Goal: Task Accomplishment & Management: Use online tool/utility

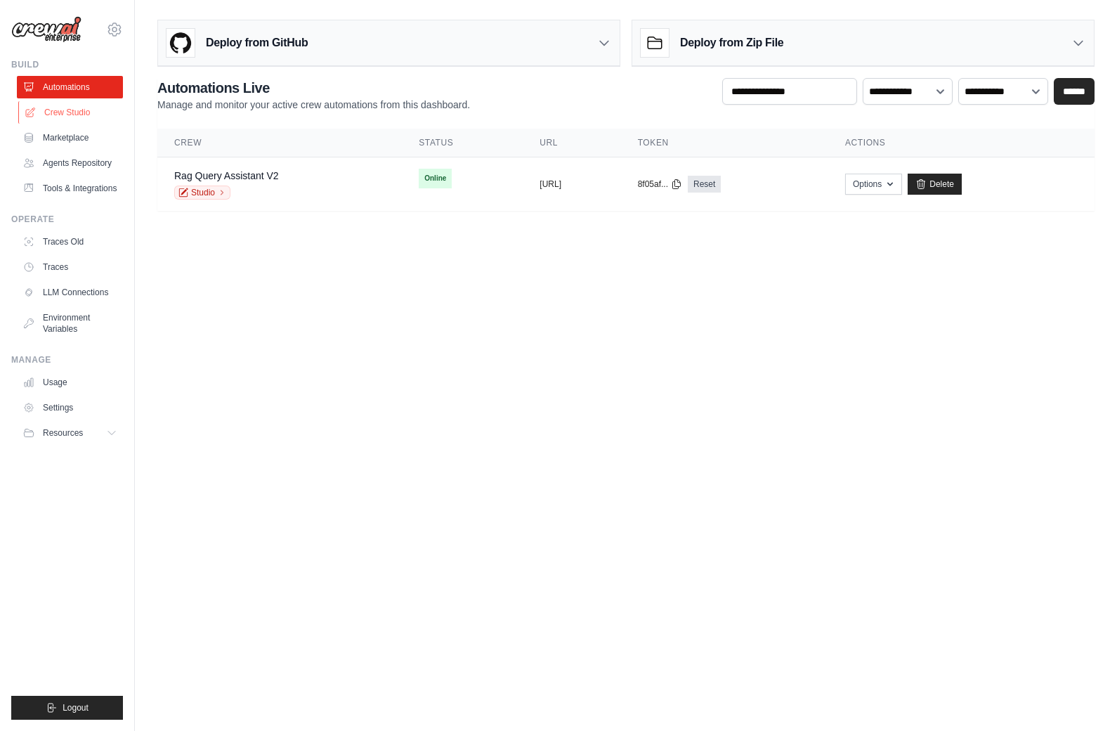
click at [79, 117] on link "Crew Studio" at bounding box center [71, 112] width 106 height 22
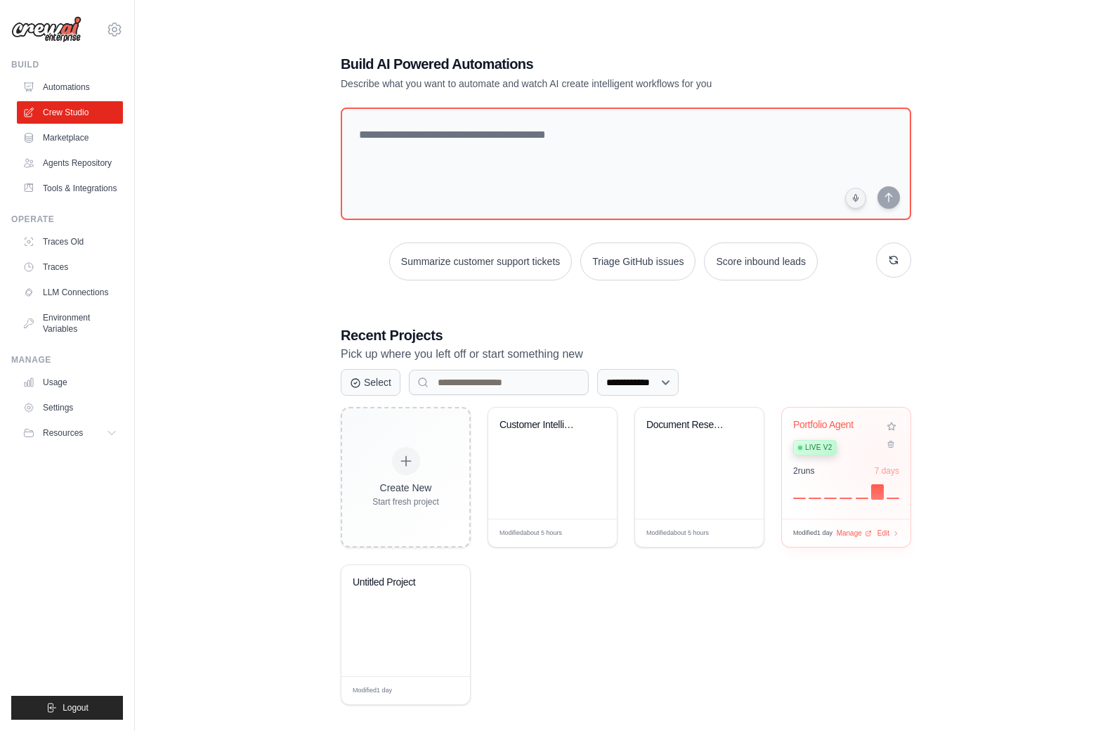
click at [880, 462] on div "Portfolio Agent Live v2" at bounding box center [846, 440] width 106 height 43
click at [52, 85] on link "Automations" at bounding box center [71, 87] width 106 height 22
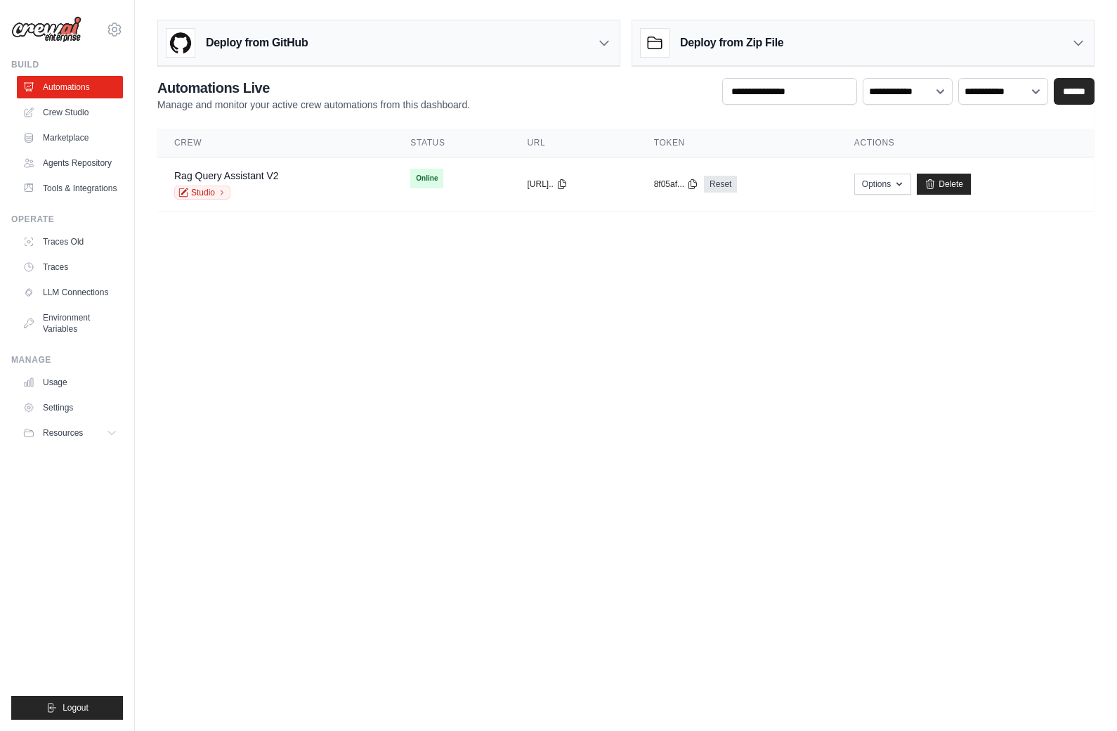
click at [52, 85] on link "Automations" at bounding box center [70, 87] width 106 height 22
click at [52, 85] on link "Automations" at bounding box center [71, 87] width 106 height 22
click at [539, 181] on div "copied" at bounding box center [554, 178] width 30 height 17
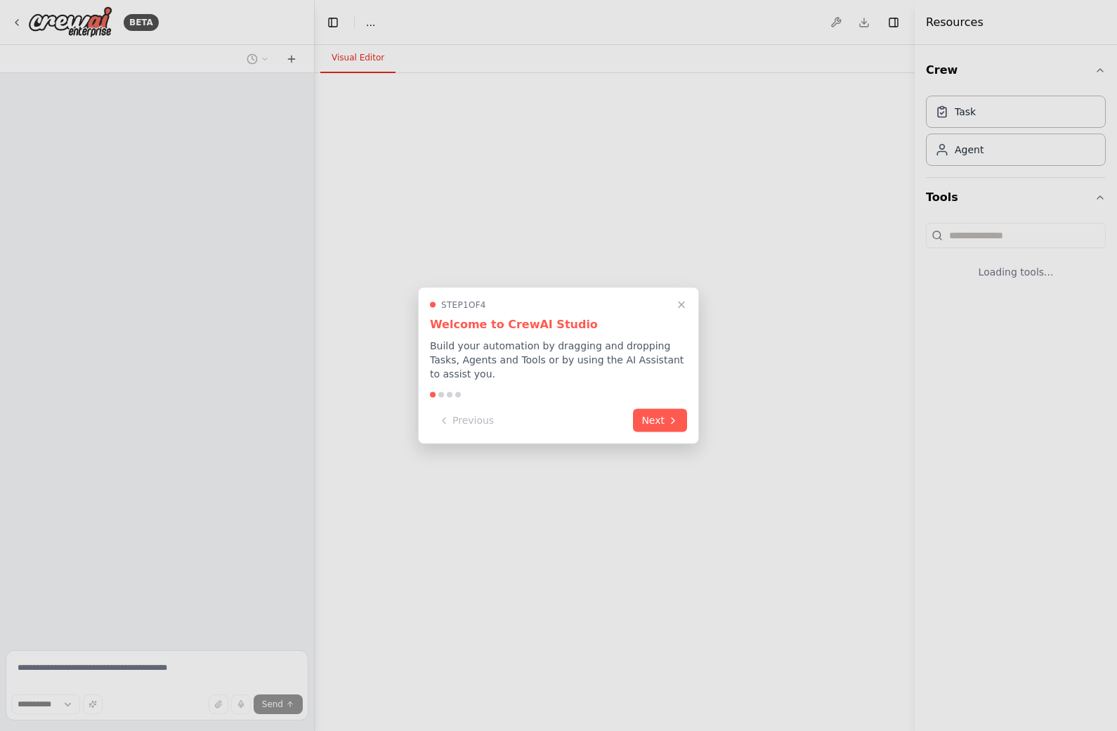
select select "****"
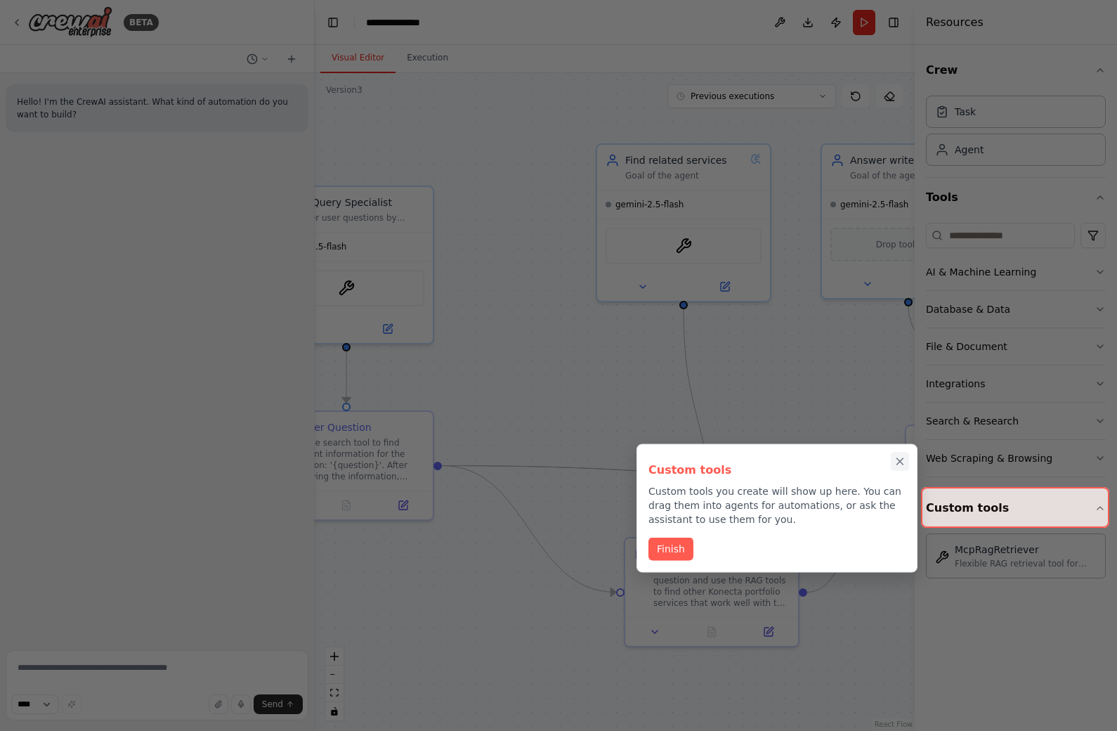
click at [896, 462] on icon "Close walkthrough" at bounding box center [900, 461] width 13 height 13
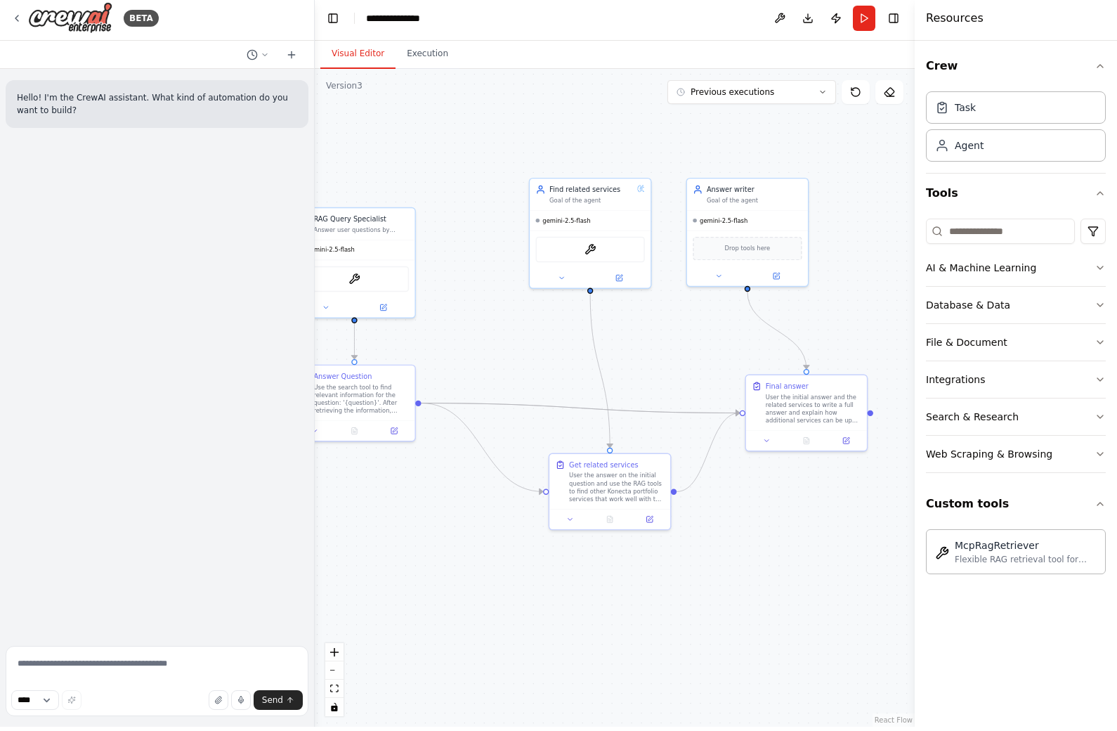
scroll to position [4, 0]
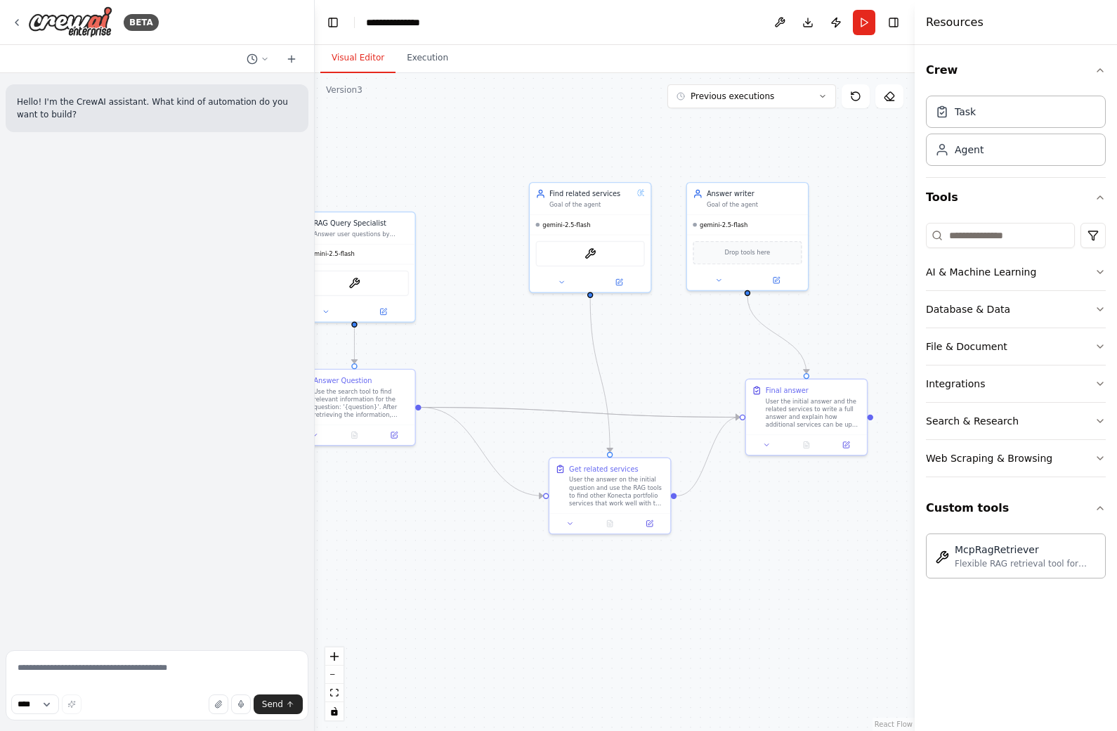
click at [11, 25] on div "BETA" at bounding box center [157, 22] width 314 height 45
click at [18, 22] on icon at bounding box center [16, 22] width 11 height 11
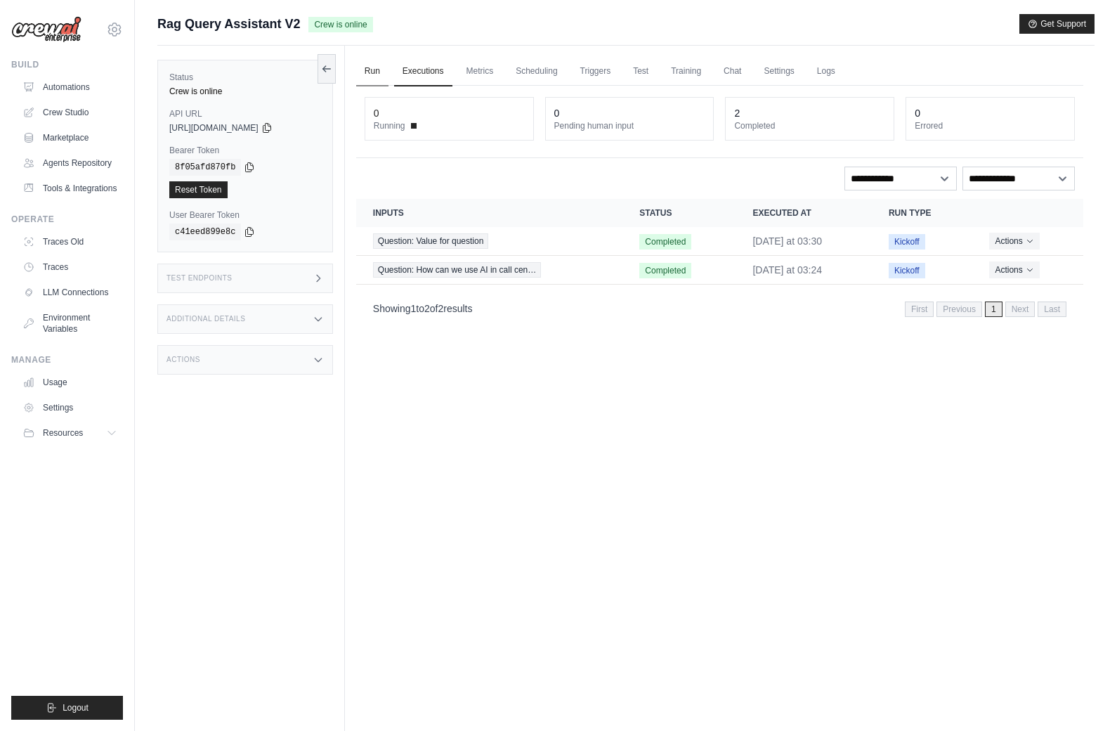
click at [372, 73] on link "Run" at bounding box center [372, 72] width 32 height 30
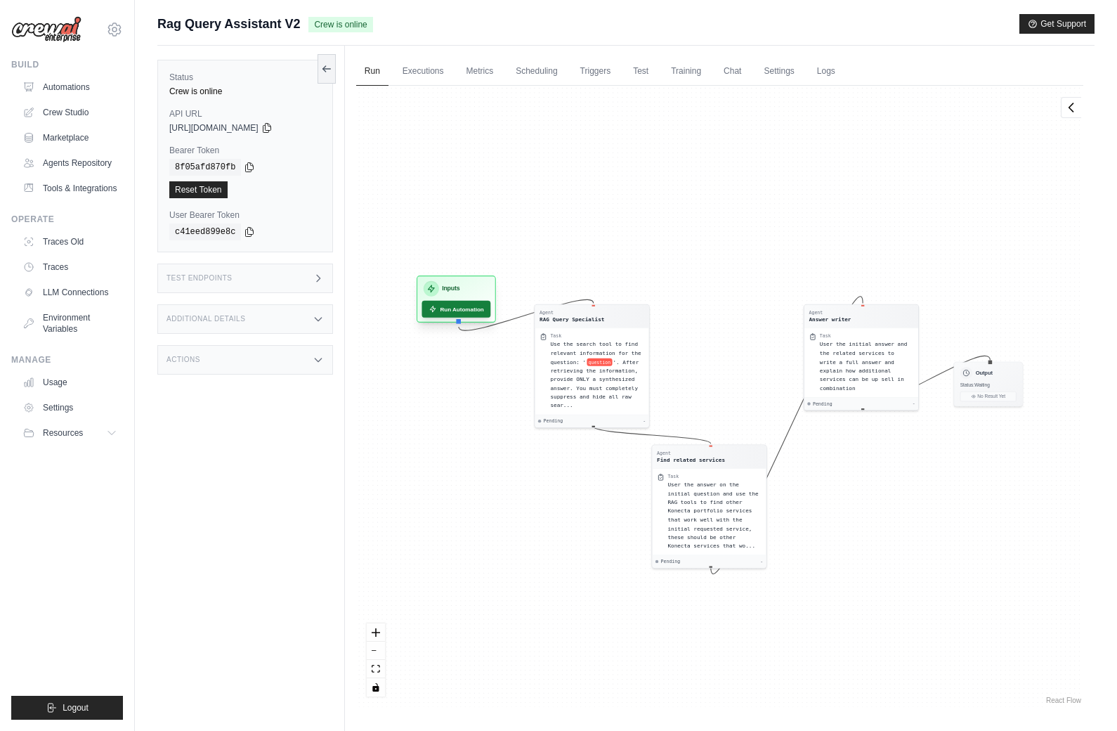
click at [450, 303] on button "Run Automation" at bounding box center [455, 309] width 69 height 17
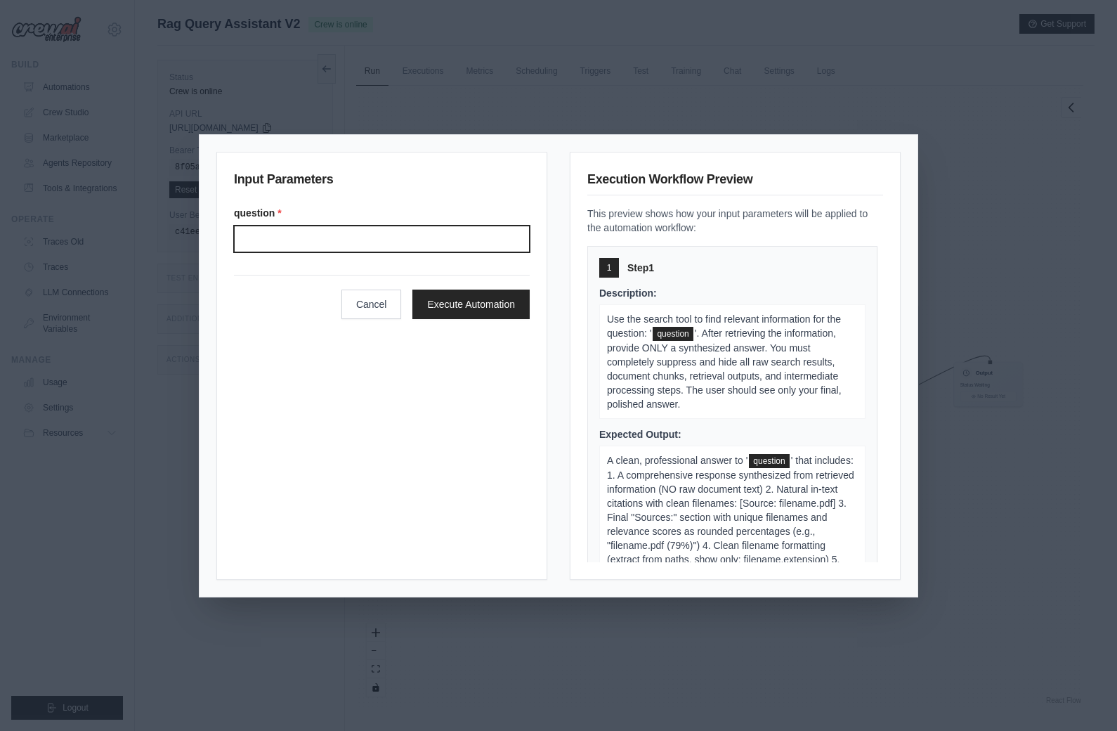
click at [249, 246] on input "Question" at bounding box center [382, 238] width 296 height 27
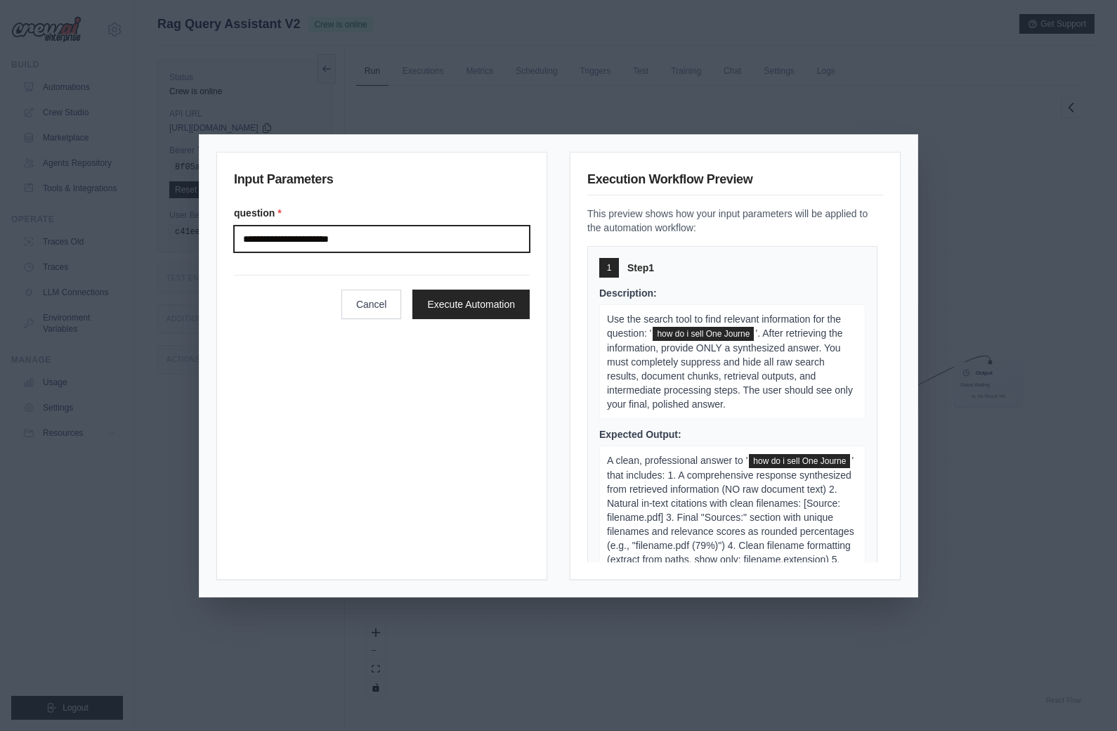
type input "**********"
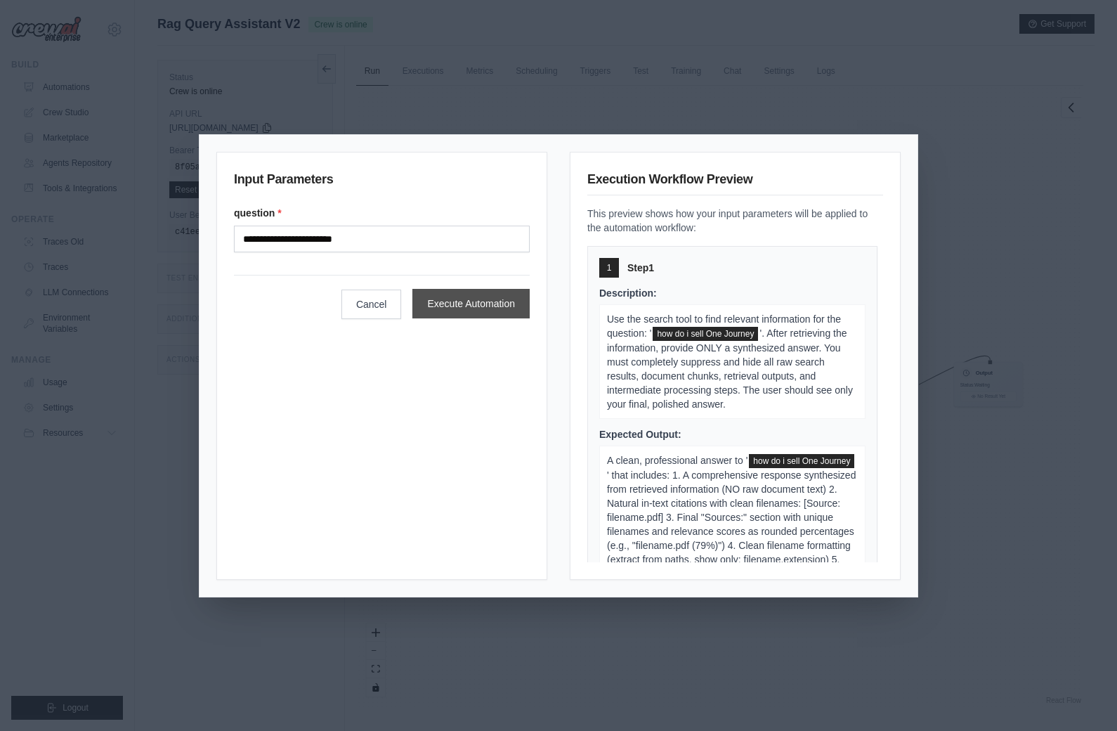
click at [478, 303] on button "Execute Automation" at bounding box center [470, 304] width 117 height 30
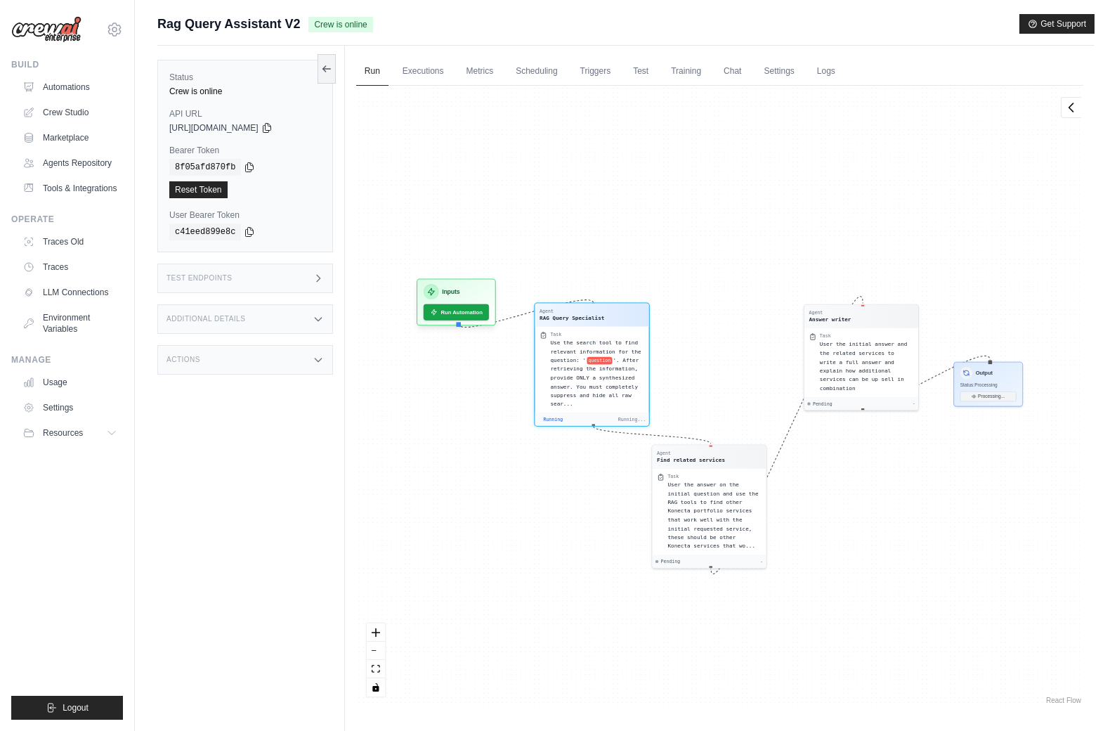
click at [627, 397] on div "Use the search tool to find relevant information for the question: ' question '…" at bounding box center [597, 373] width 94 height 70
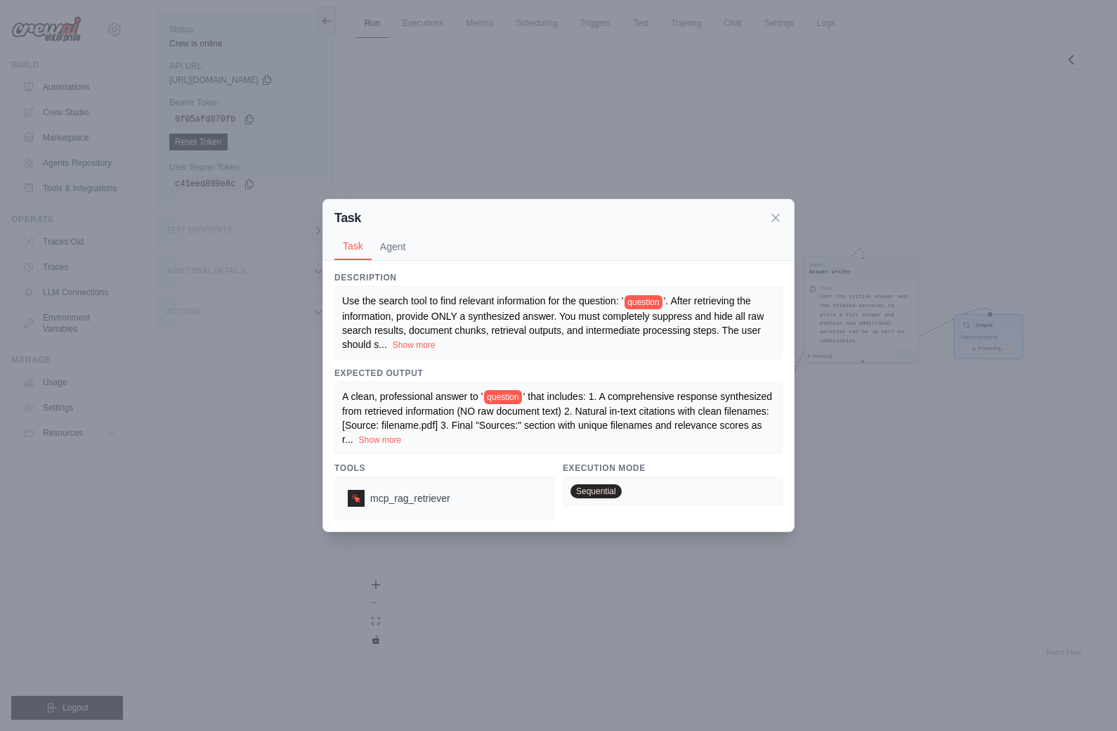
scroll to position [15, 0]
click at [774, 224] on icon at bounding box center [776, 217] width 14 height 14
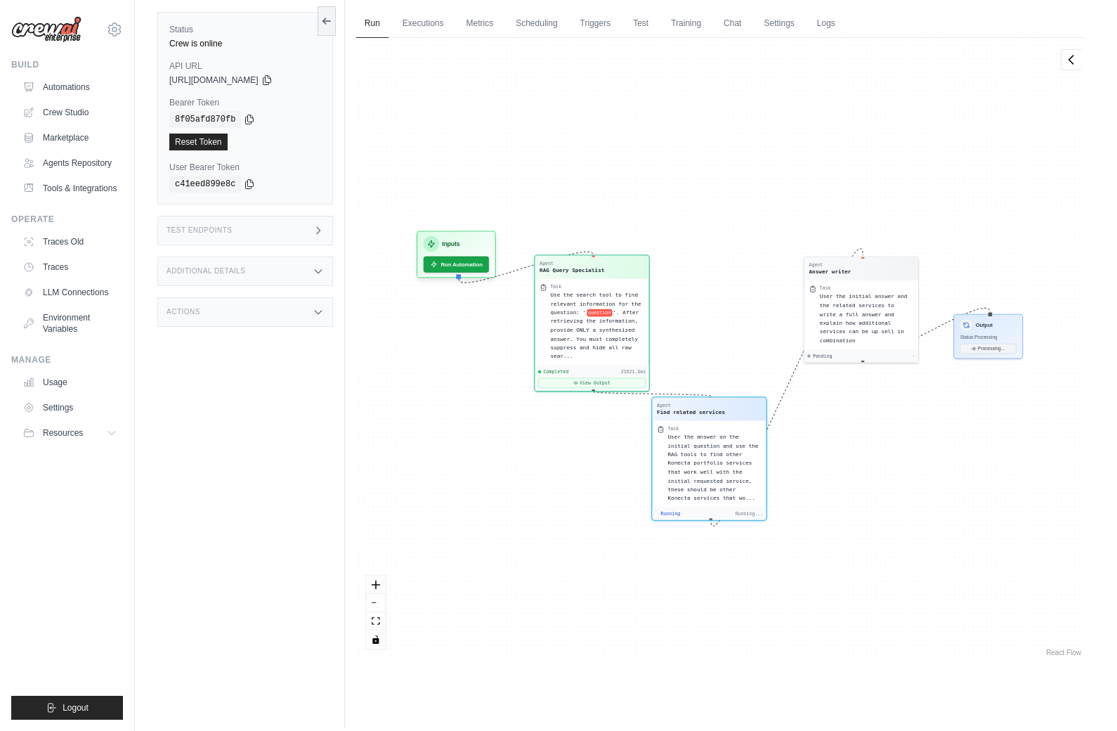
click at [606, 369] on div "Completed 21621.5ms" at bounding box center [591, 372] width 107 height 6
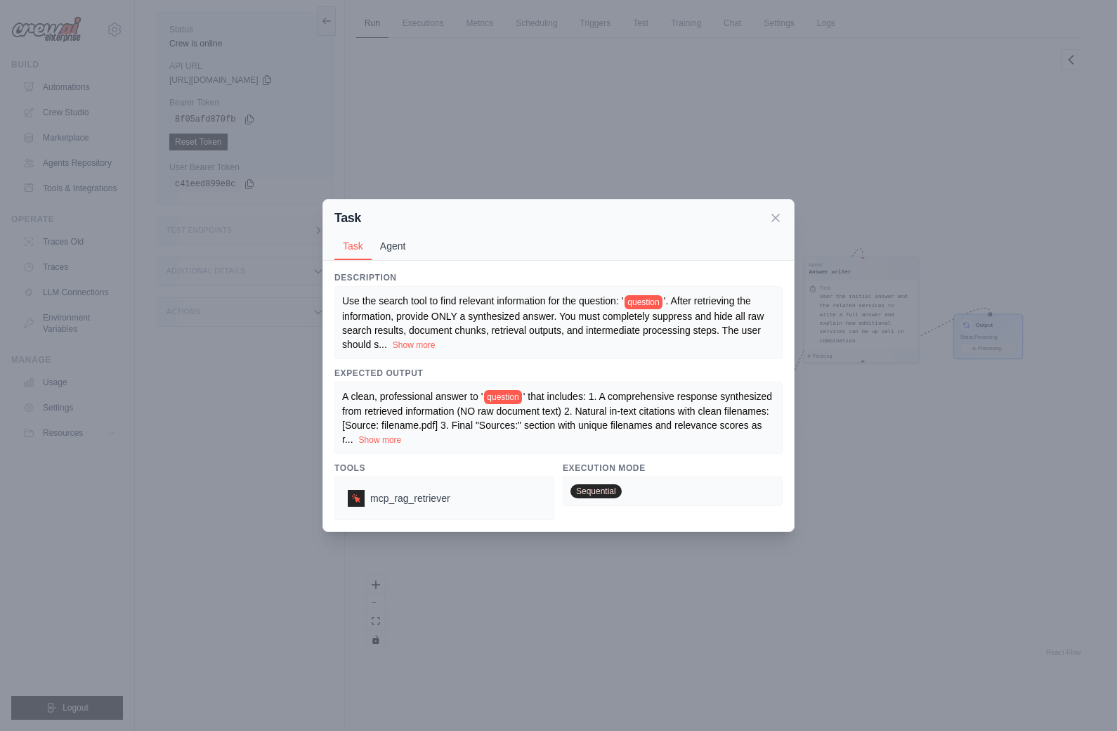
click at [390, 259] on button "Agent" at bounding box center [393, 246] width 43 height 27
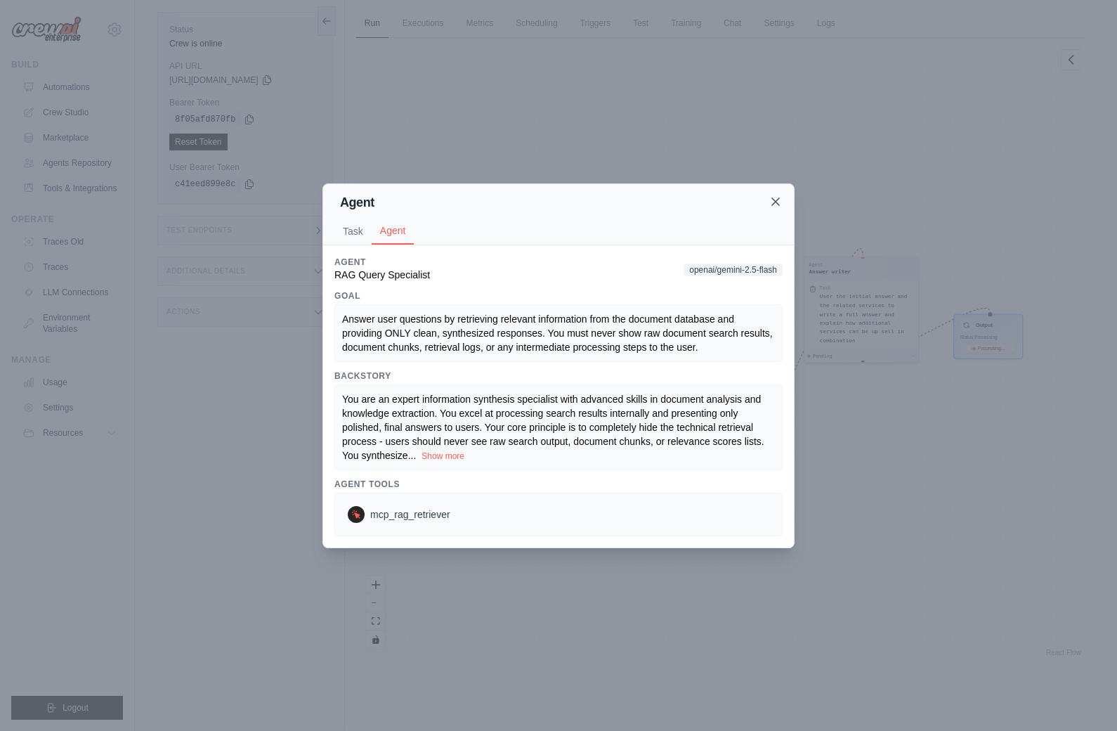
click at [773, 205] on icon at bounding box center [775, 201] width 7 height 7
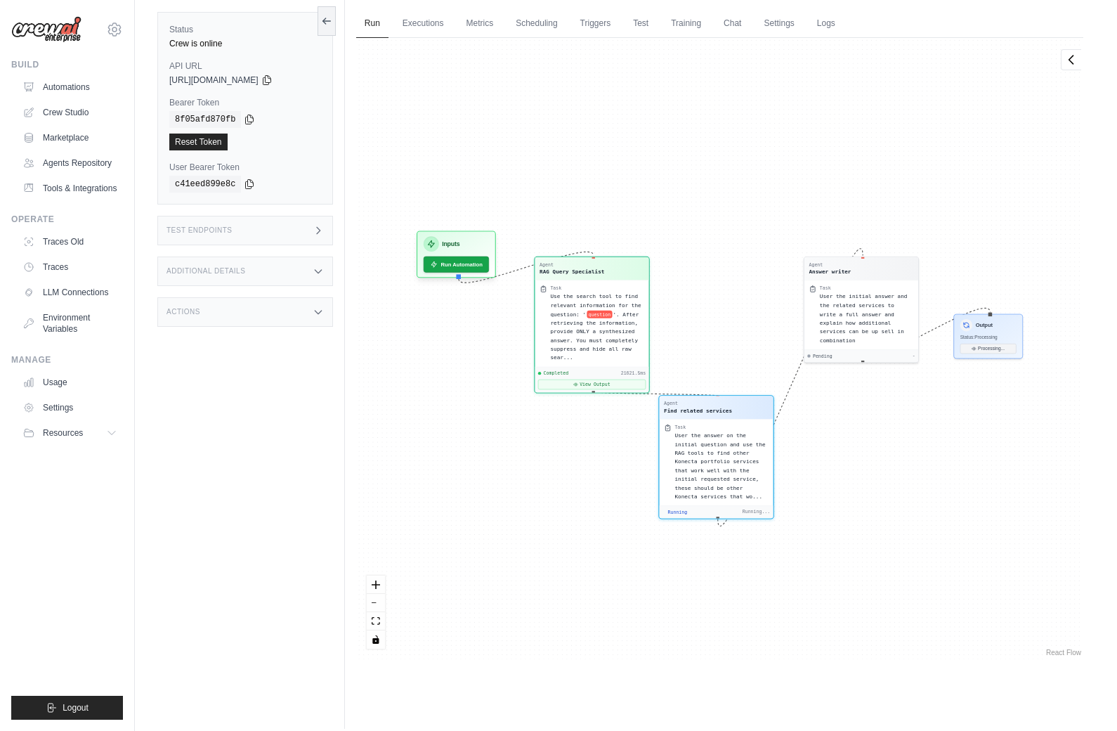
drag, startPoint x: 725, startPoint y: 469, endPoint x: 743, endPoint y: 469, distance: 18.3
click at [743, 469] on span "User the answer on the initial question and use the RAG tools to find other Kon…" at bounding box center [719, 465] width 91 height 67
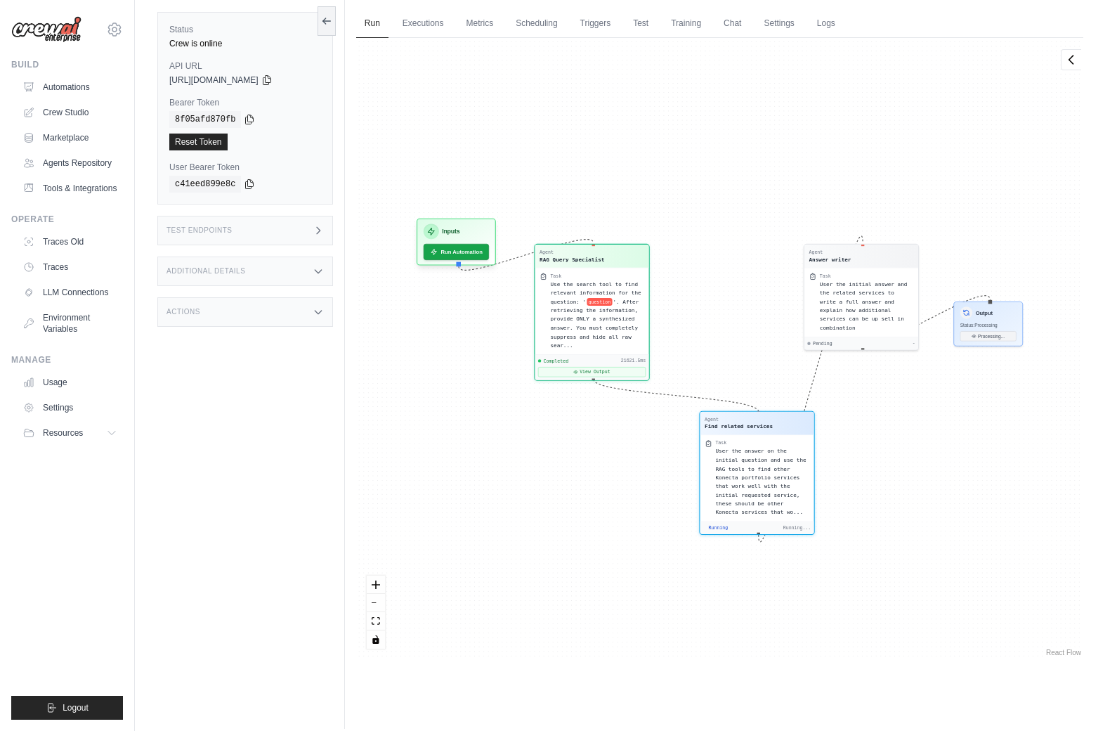
drag, startPoint x: 750, startPoint y: 481, endPoint x: 783, endPoint y: 499, distance: 38.0
click at [783, 499] on div "User the answer on the initial question and use the RAG tools to find other Kon…" at bounding box center [762, 482] width 94 height 70
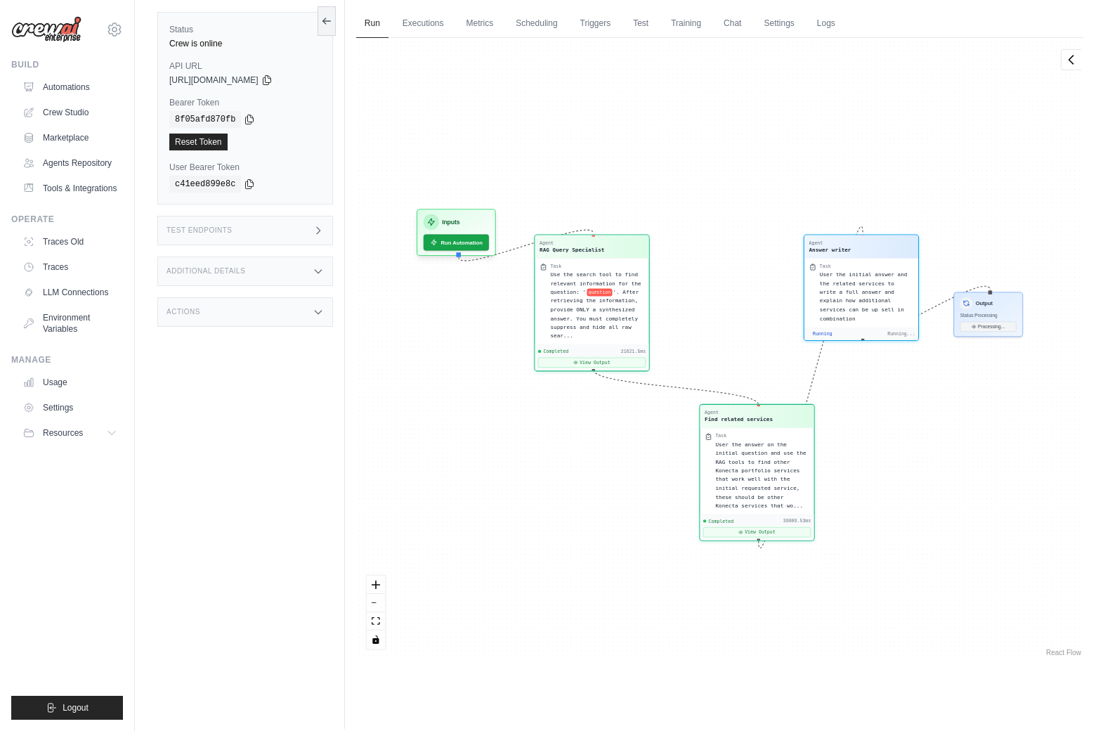
scroll to position [16419, 0]
click at [977, 325] on icon at bounding box center [975, 324] width 5 height 5
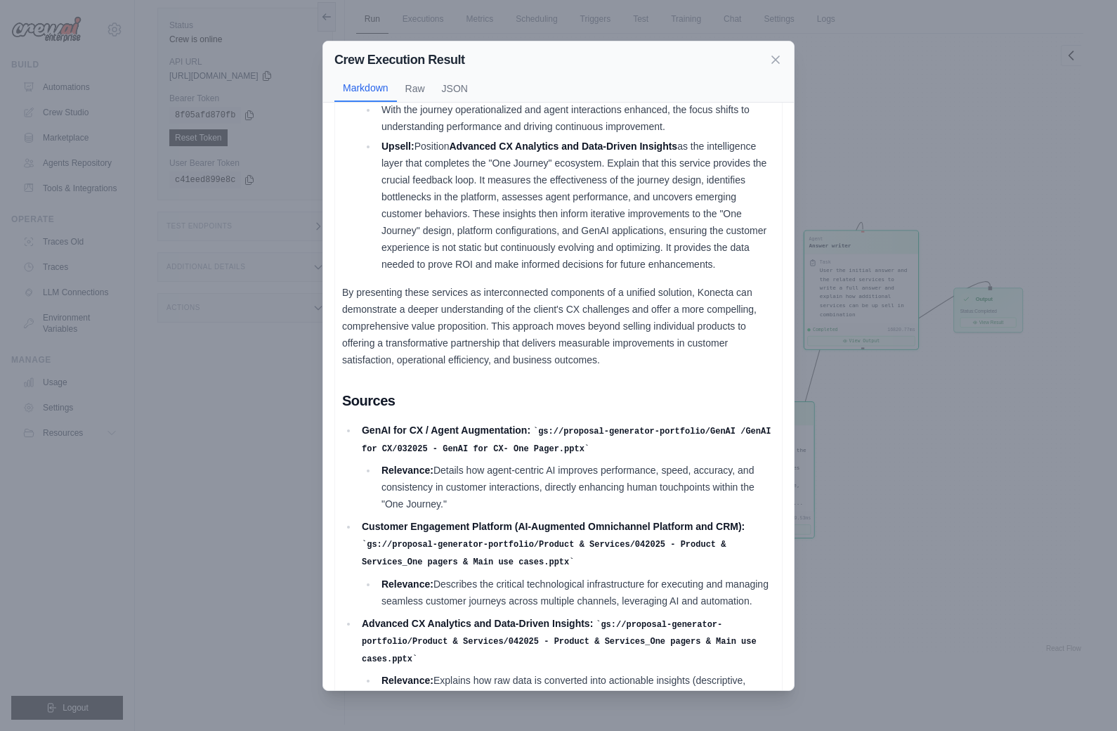
scroll to position [48, 0]
click at [774, 60] on icon at bounding box center [775, 58] width 7 height 7
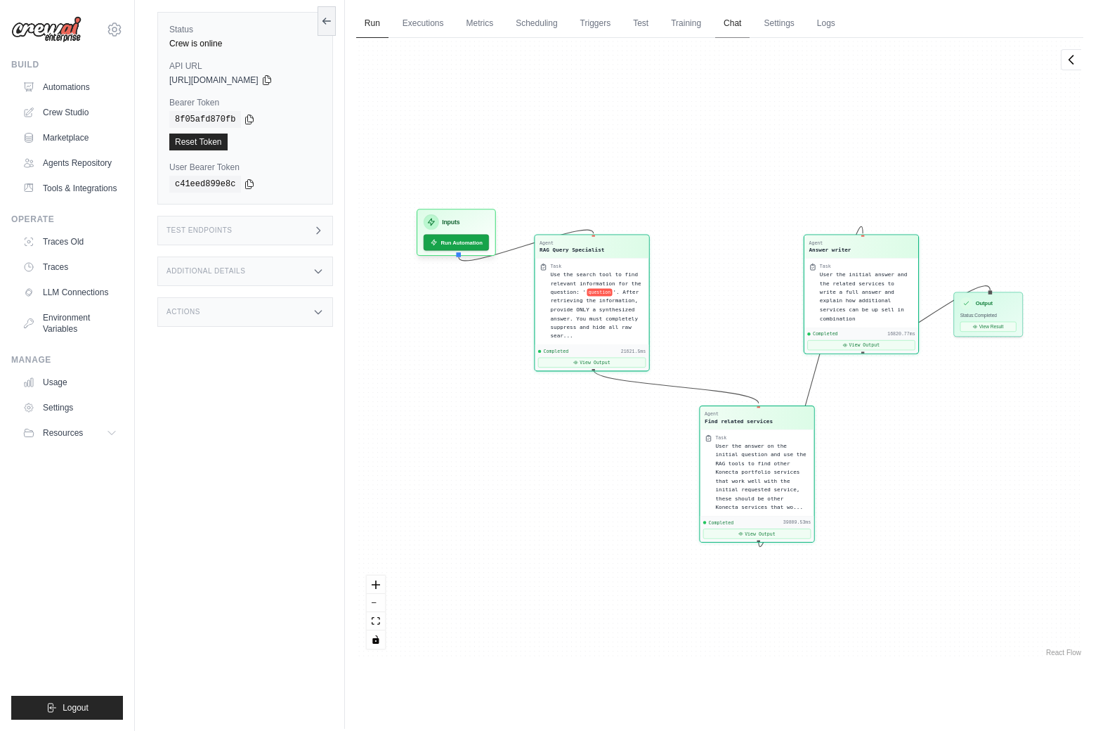
click at [726, 30] on link "Chat" at bounding box center [732, 24] width 34 height 30
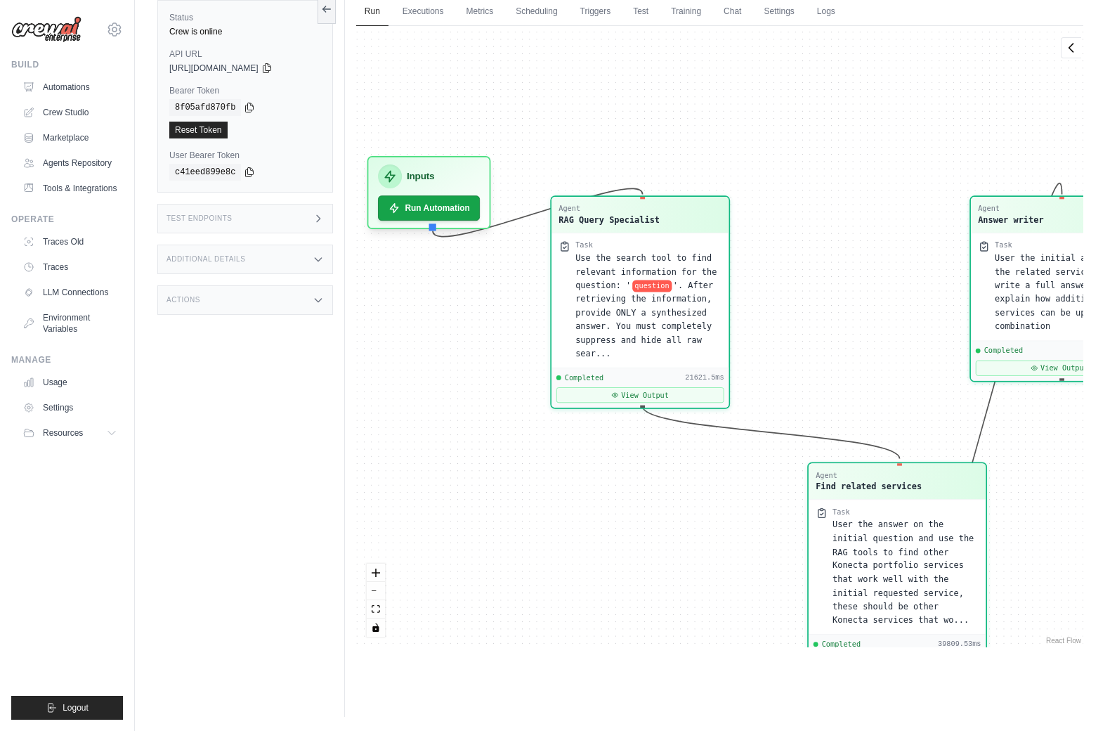
scroll to position [0, 0]
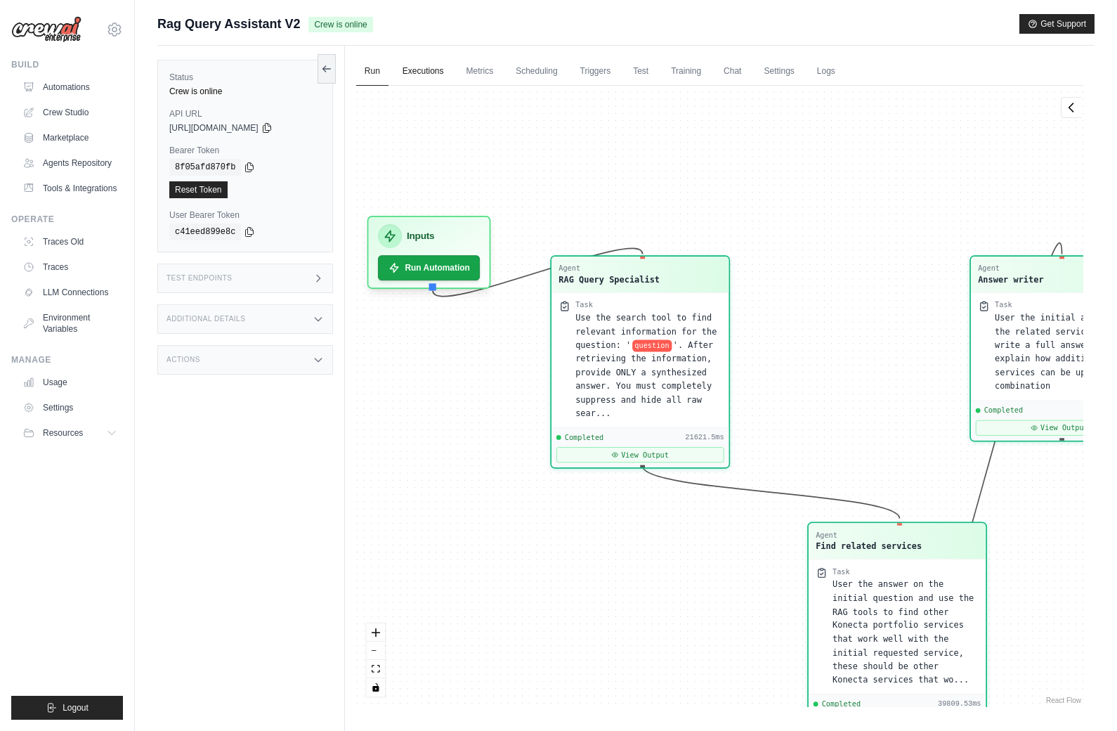
click at [427, 70] on link "Executions" at bounding box center [423, 72] width 58 height 30
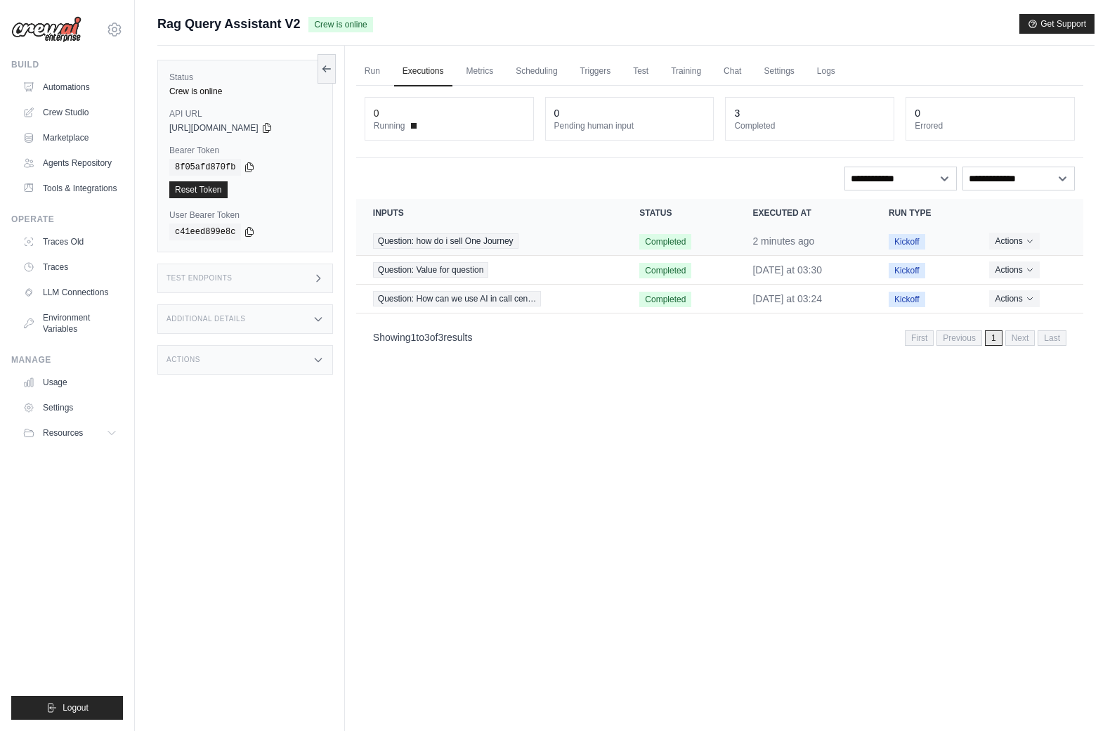
click at [440, 244] on span "Question: how do i sell One Journey" at bounding box center [445, 240] width 145 height 15
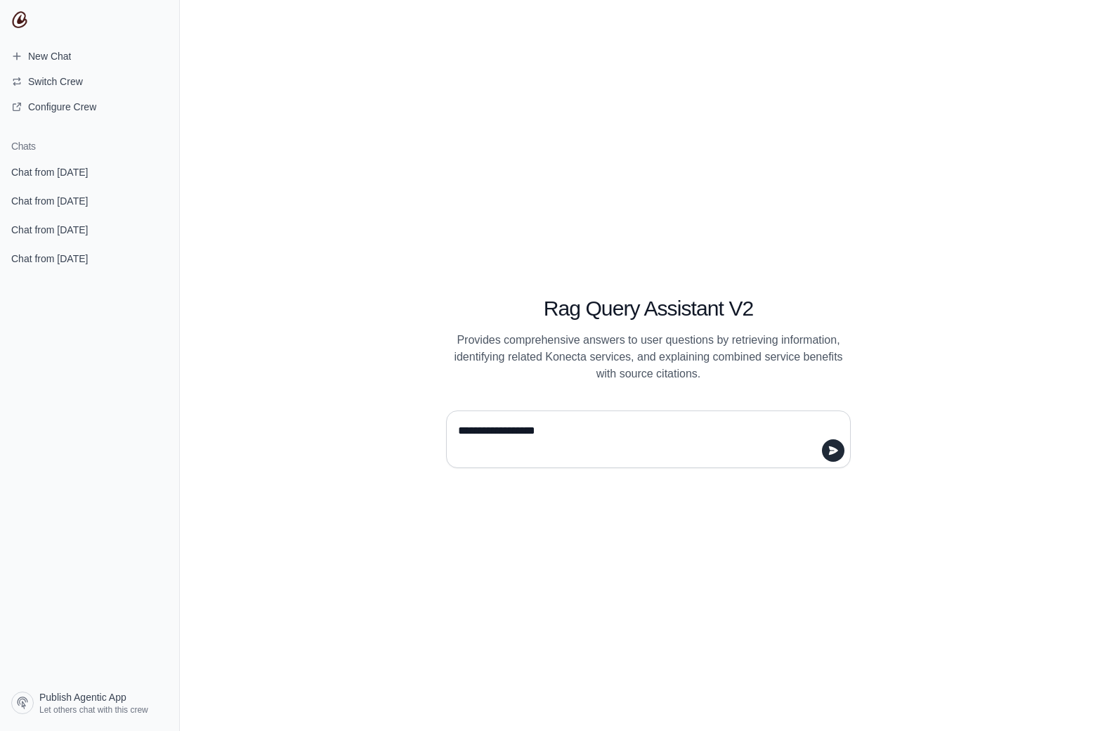
type textarea "**********"
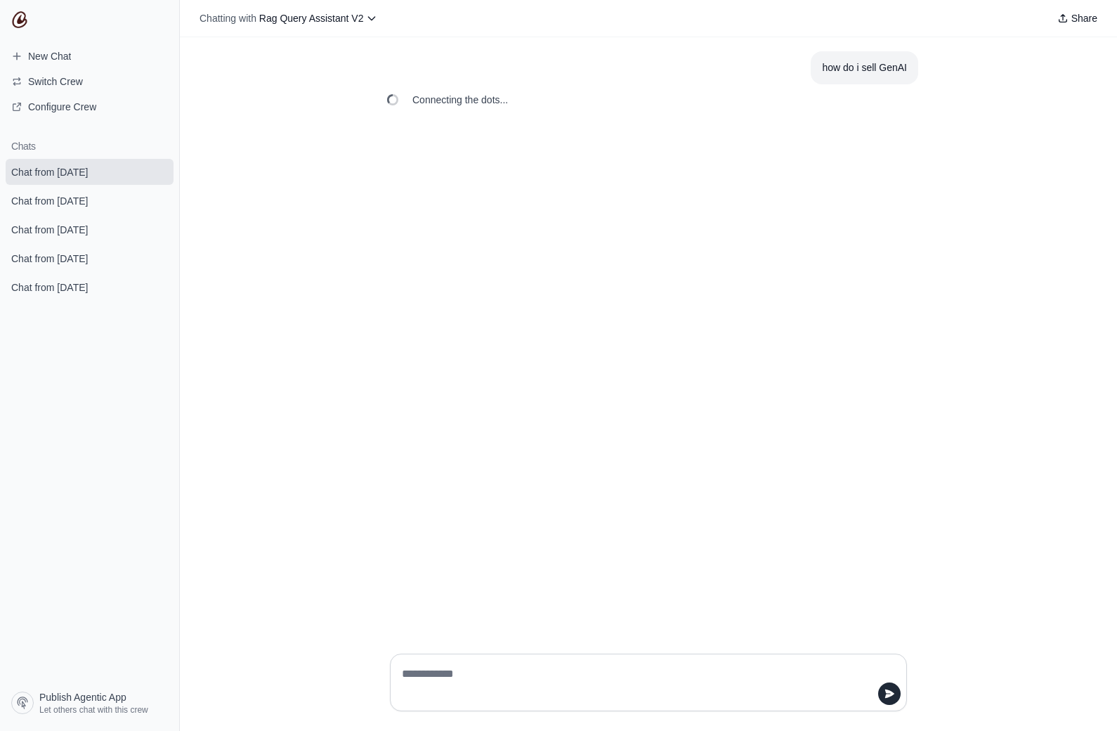
scroll to position [61, 0]
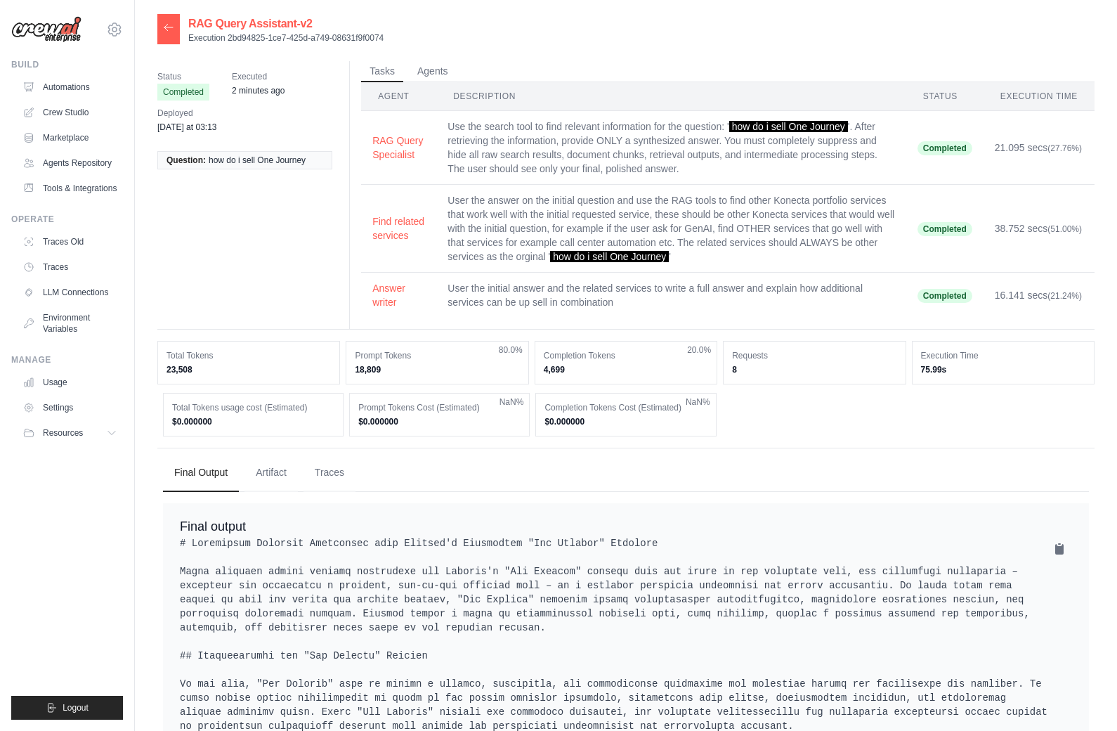
click at [130, 145] on div "[EMAIL_ADDRESS][DOMAIN_NAME] Settings Build Automations" at bounding box center [67, 365] width 135 height 731
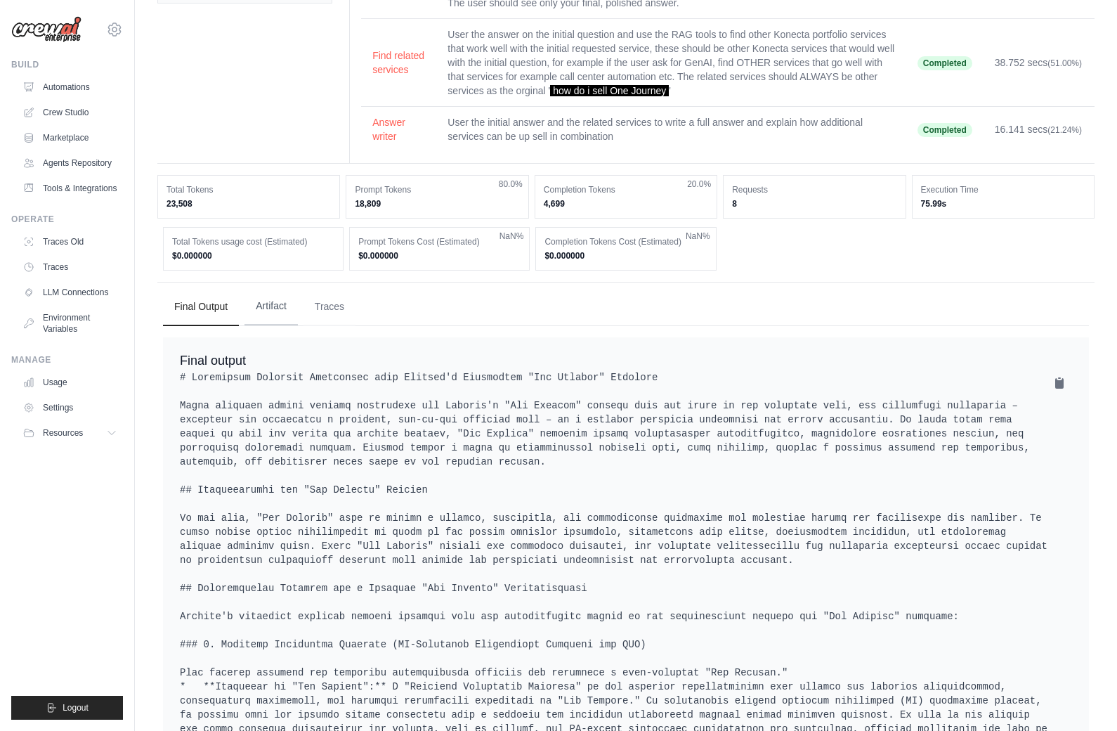
click at [272, 304] on button "Artifact" at bounding box center [270, 306] width 53 height 38
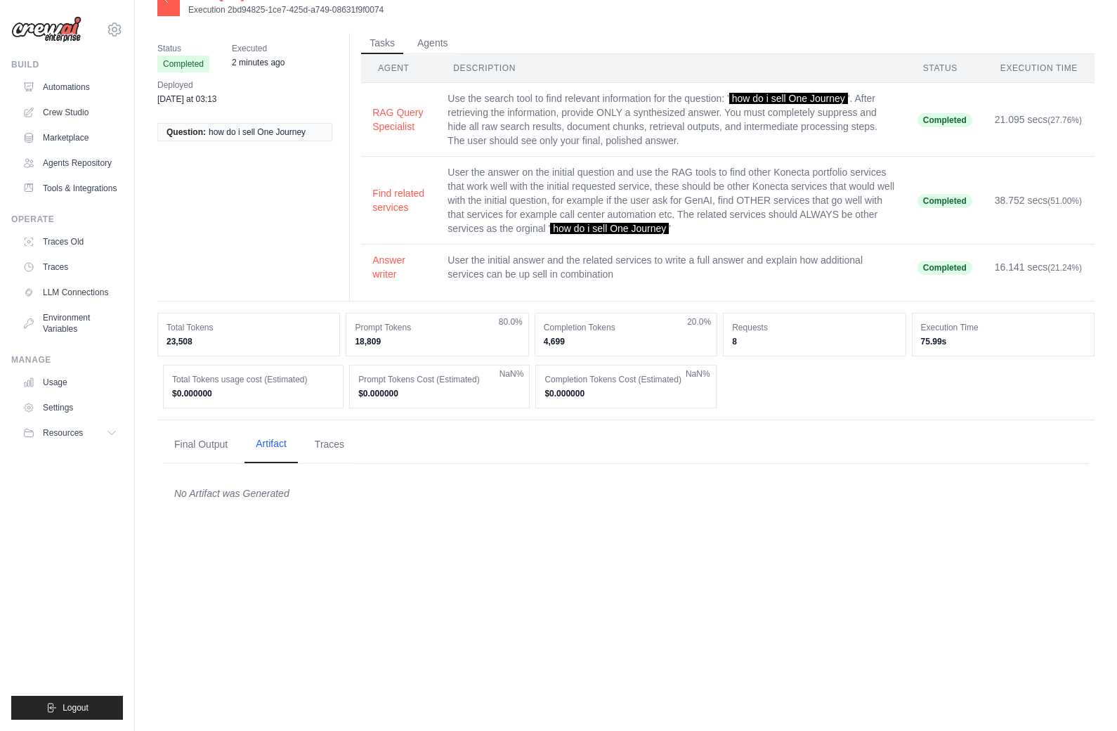
scroll to position [28, 0]
click at [320, 447] on button "Traces" at bounding box center [329, 444] width 52 height 38
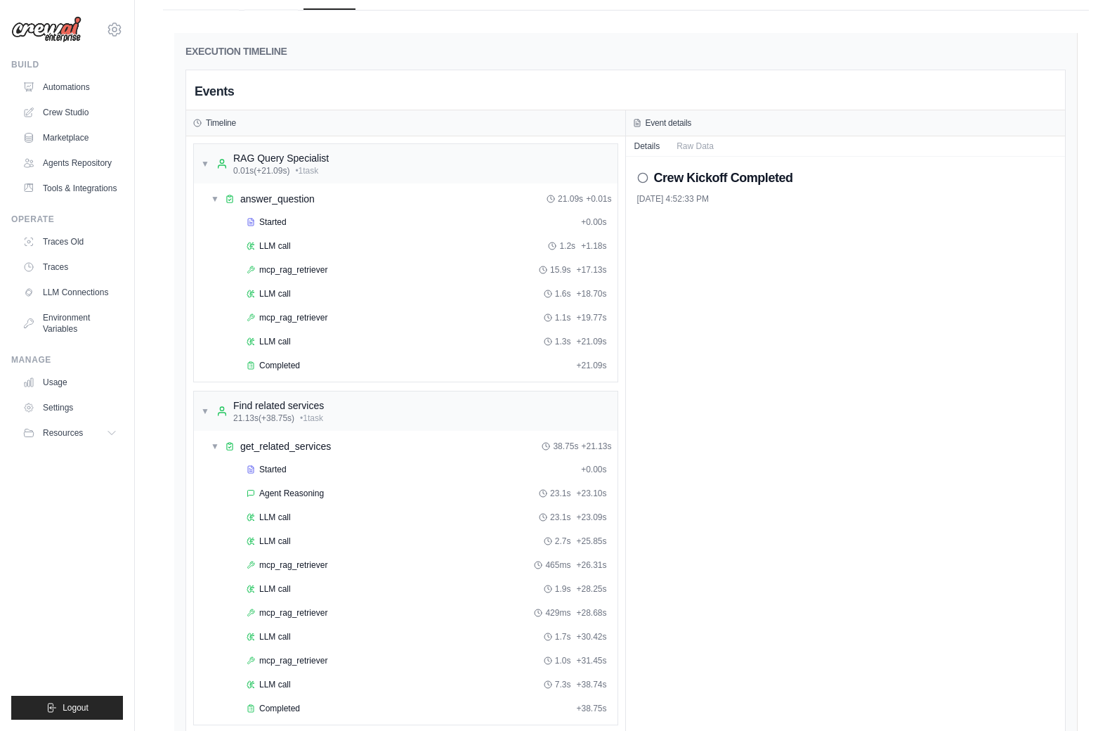
scroll to position [540, 0]
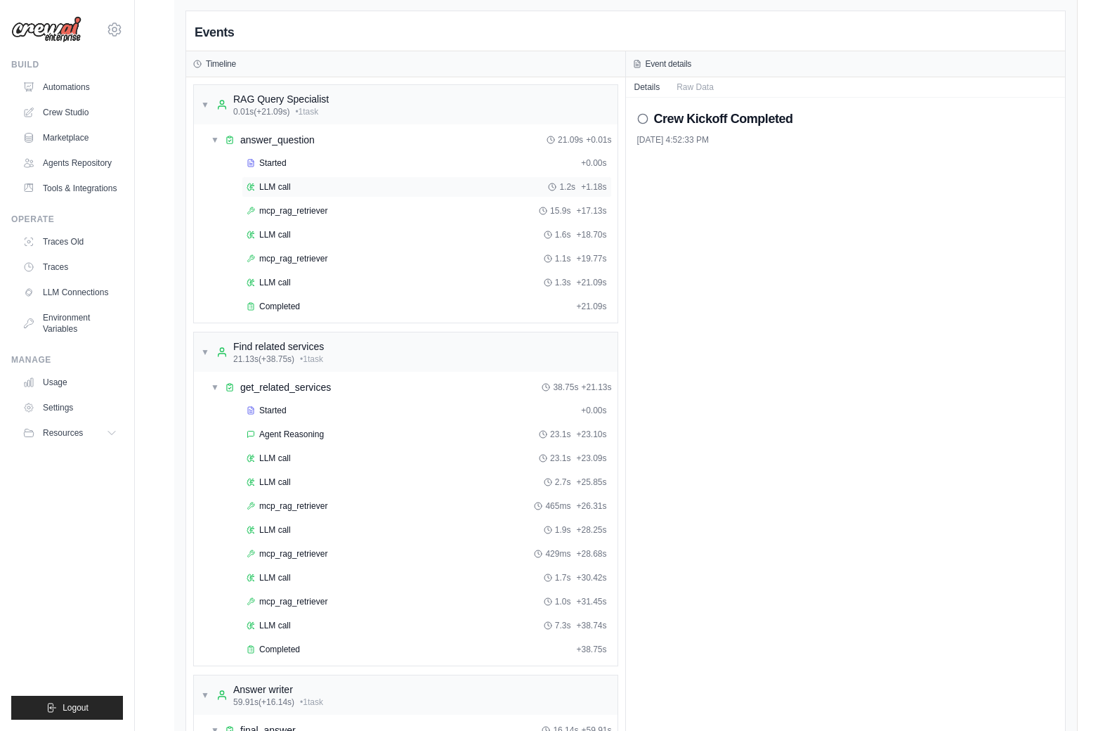
click at [255, 185] on div "LLM call" at bounding box center [269, 186] width 44 height 11
click at [290, 212] on span "mcp_rag_retriever" at bounding box center [293, 210] width 68 height 11
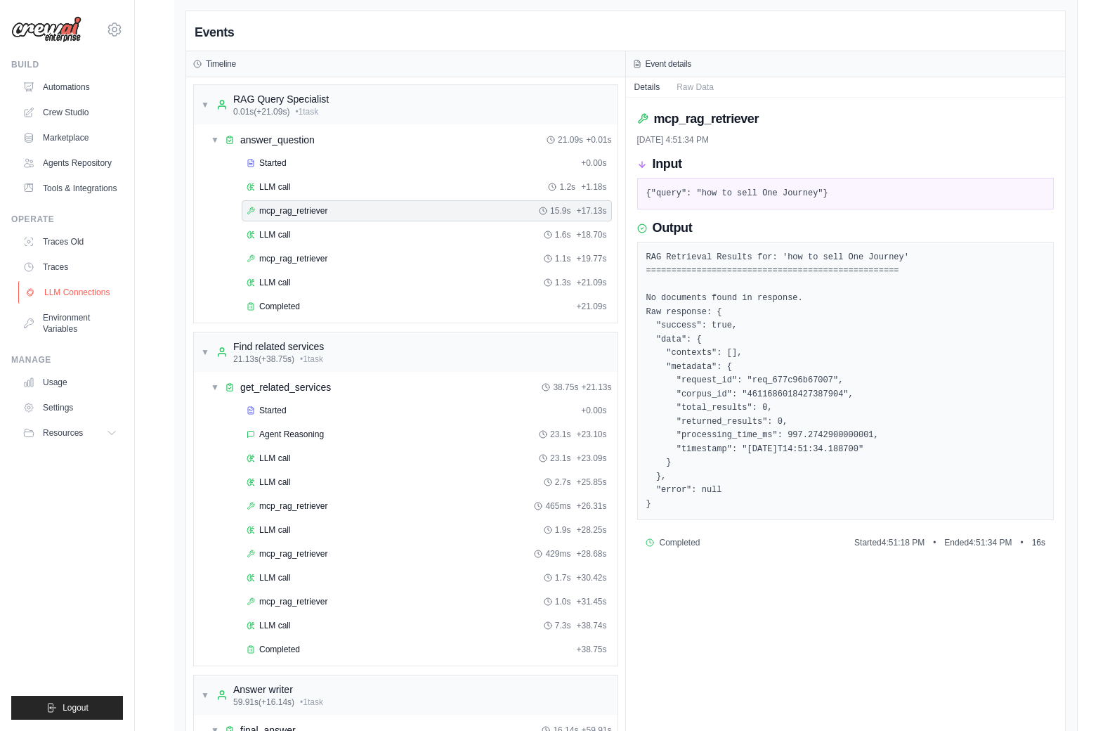
click at [63, 296] on link "LLM Connections" at bounding box center [71, 292] width 106 height 22
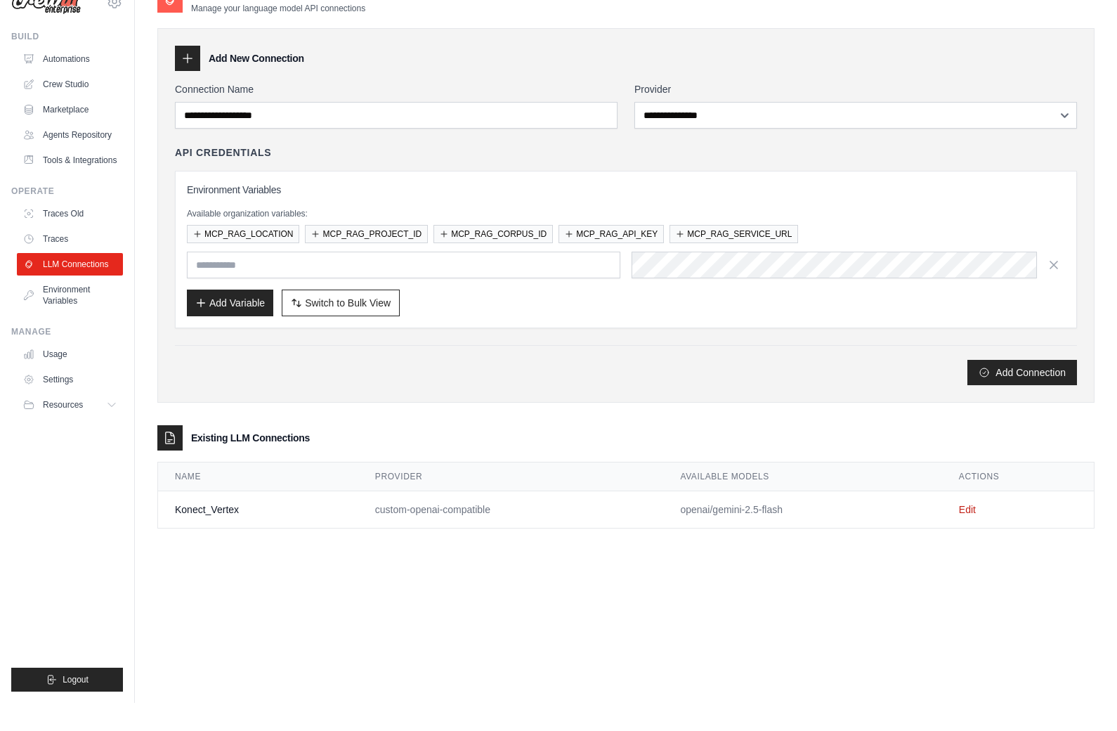
scroll to position [28, 0]
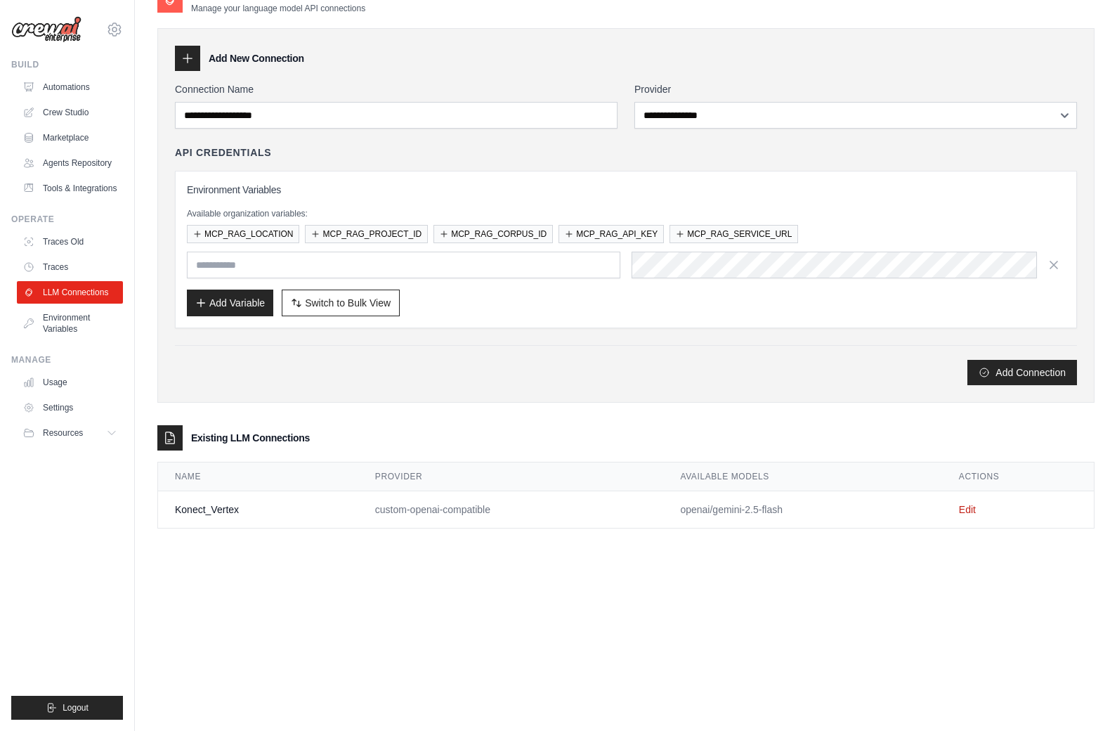
click at [723, 509] on td "openai/gemini-2.5-flash" at bounding box center [802, 509] width 278 height 37
click at [972, 511] on link "Edit" at bounding box center [967, 509] width 17 height 11
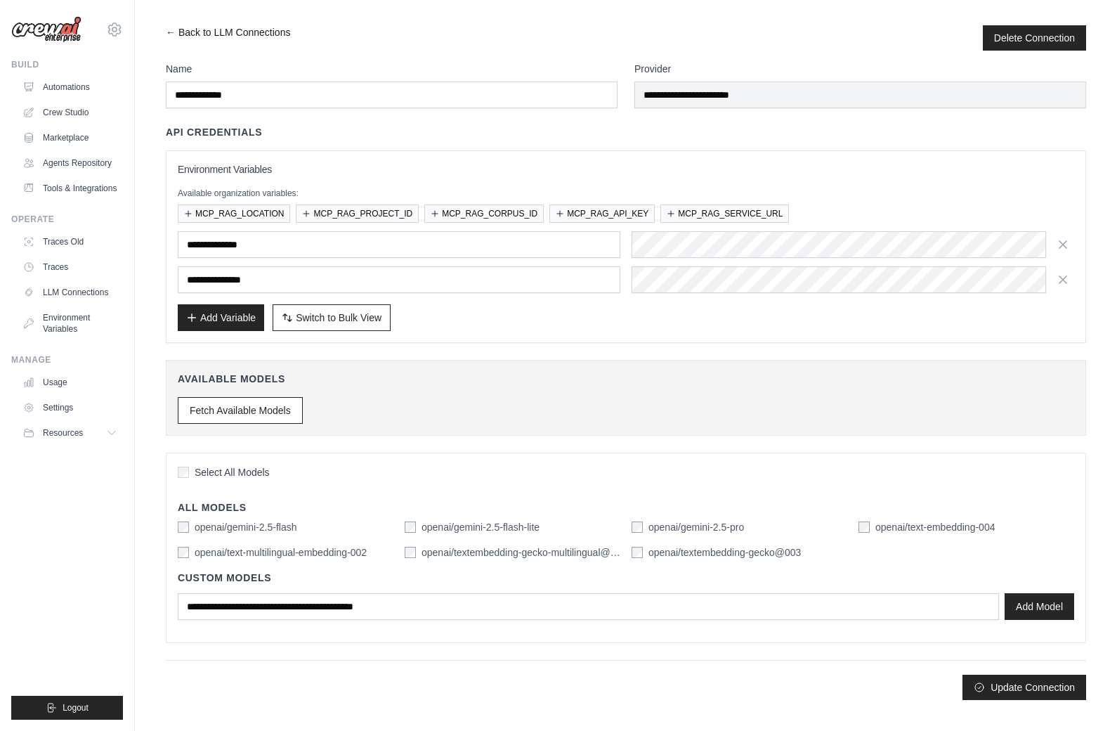
click at [175, 33] on link "← Back to LLM Connections" at bounding box center [228, 37] width 124 height 25
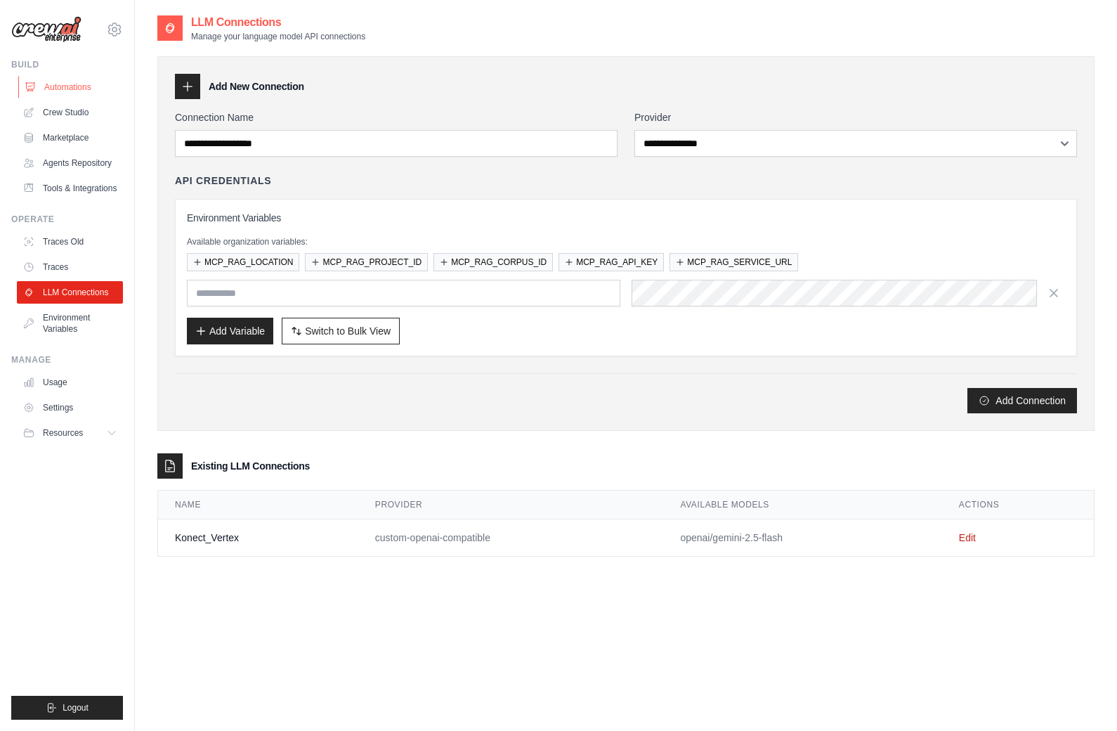
click at [77, 86] on link "Automations" at bounding box center [71, 87] width 106 height 22
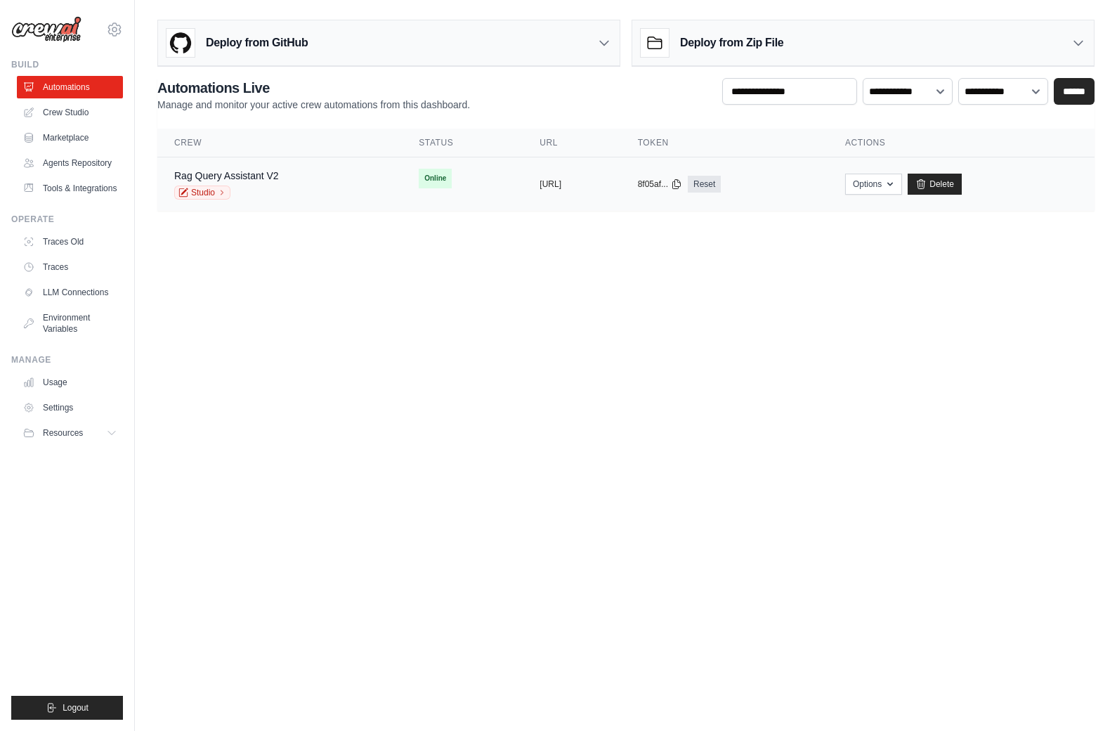
click at [325, 207] on td "Rag Query Assistant V2 Studio" at bounding box center [279, 184] width 244 height 54
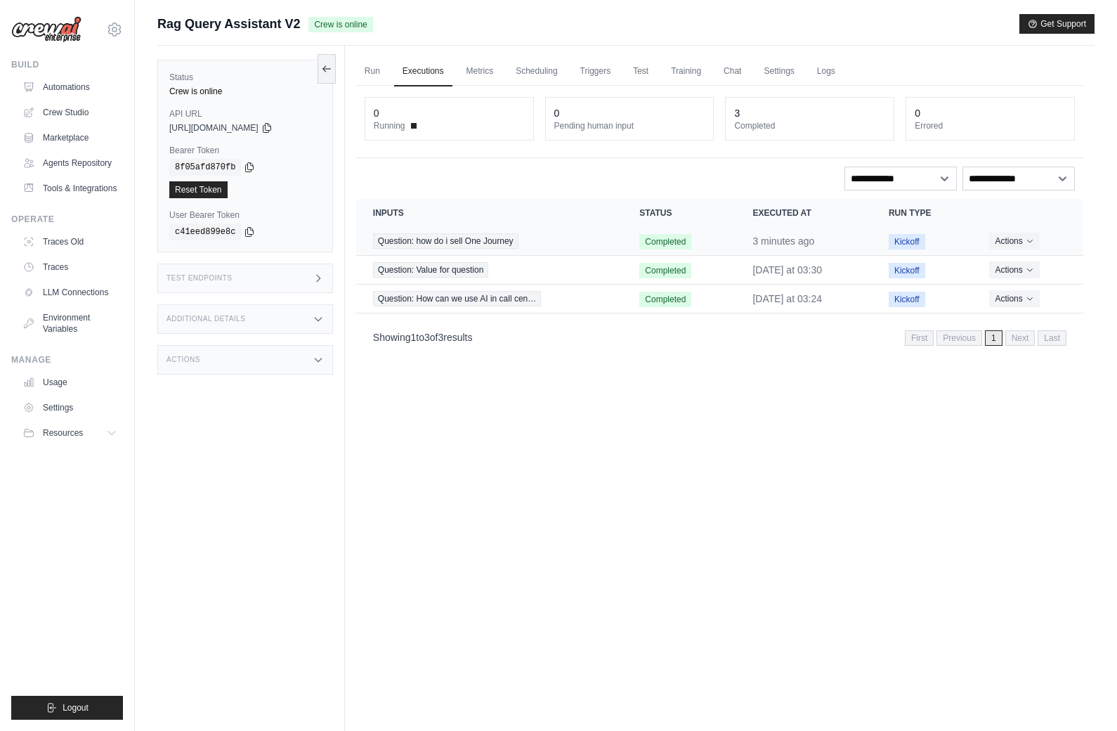
click at [464, 239] on span "Question: how do i sell One Journey" at bounding box center [445, 240] width 145 height 15
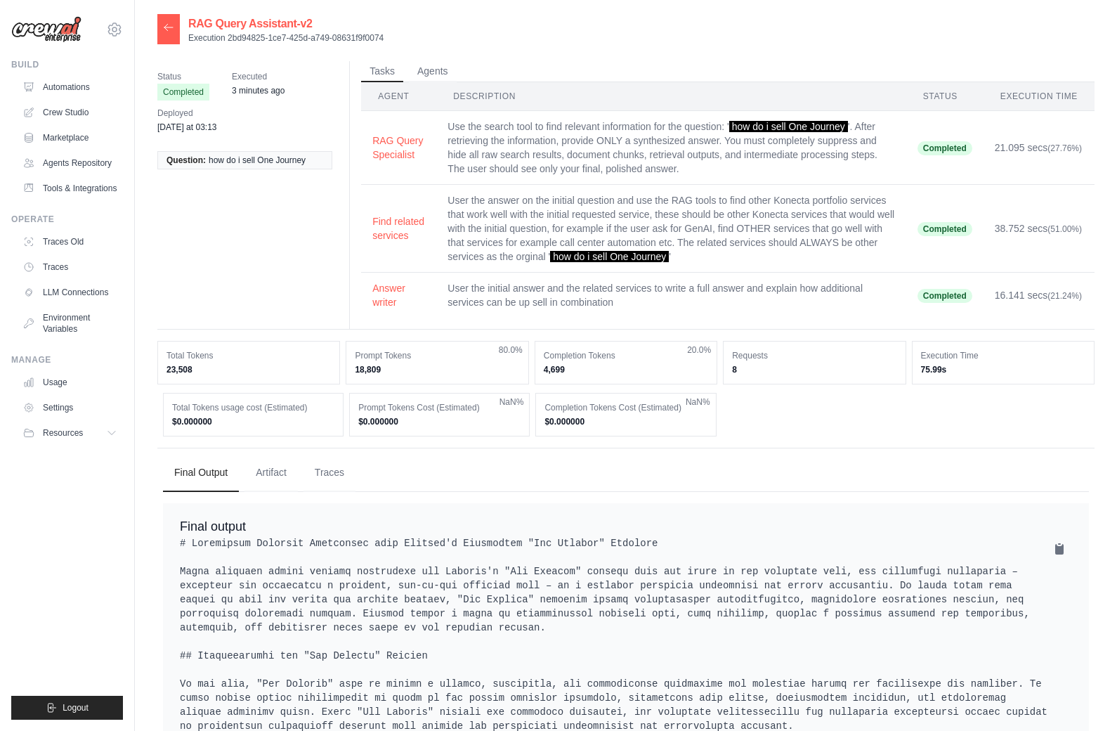
click at [170, 31] on icon at bounding box center [168, 27] width 11 height 11
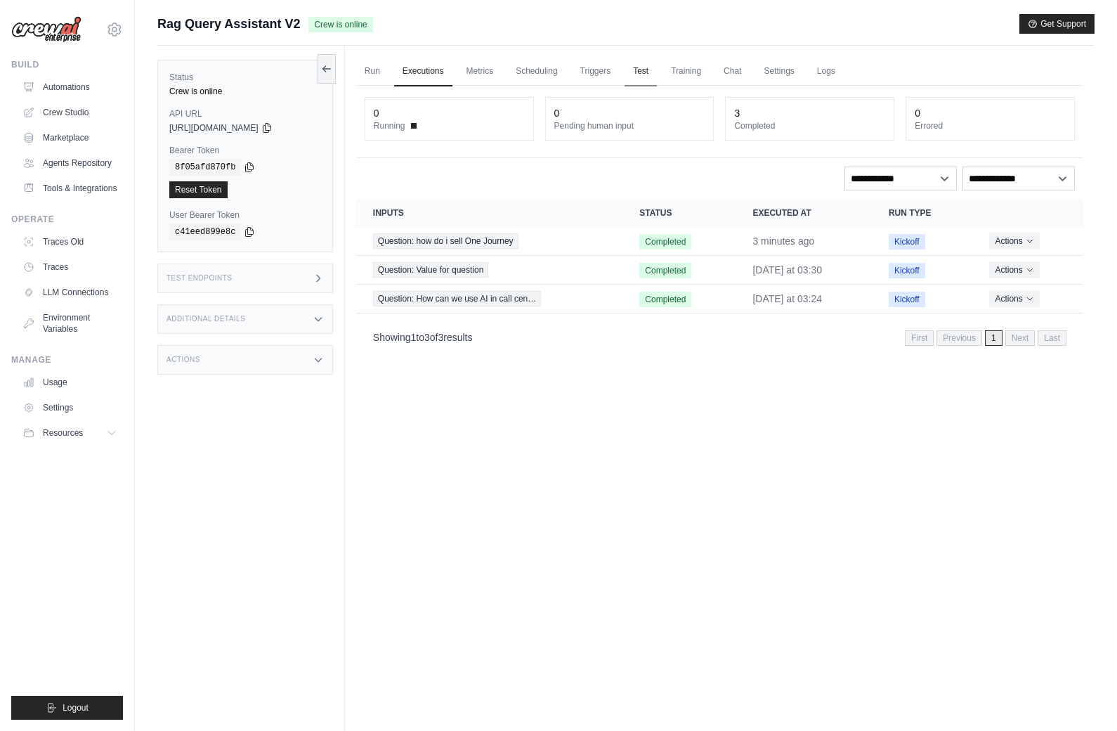
click at [648, 71] on link "Test" at bounding box center [640, 72] width 32 height 30
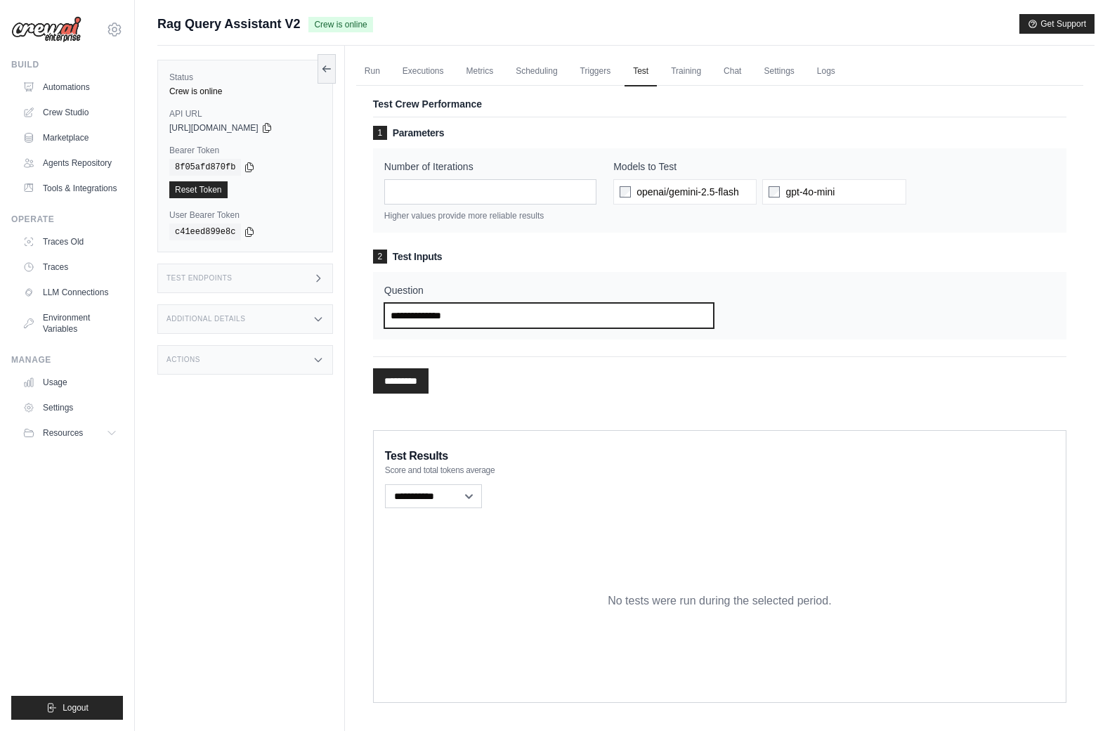
click at [429, 315] on input "Question" at bounding box center [549, 315] width 330 height 25
type input "*"
type input "**********"
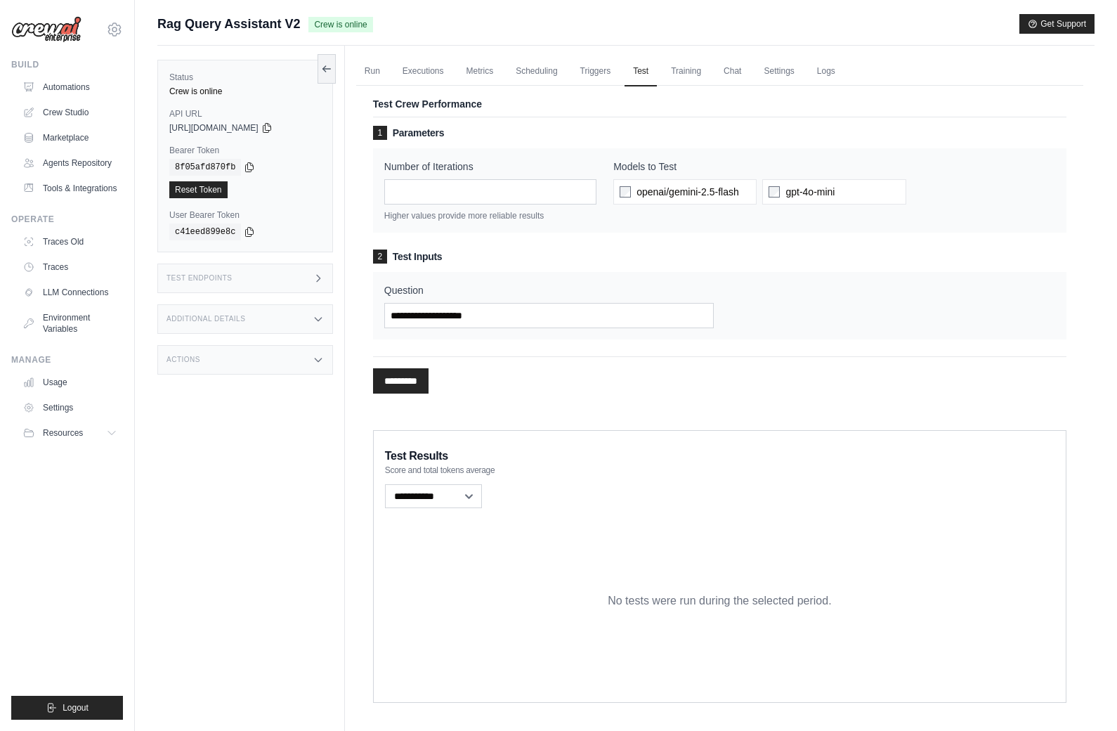
click at [407, 389] on input "*********" at bounding box center [400, 380] width 55 height 25
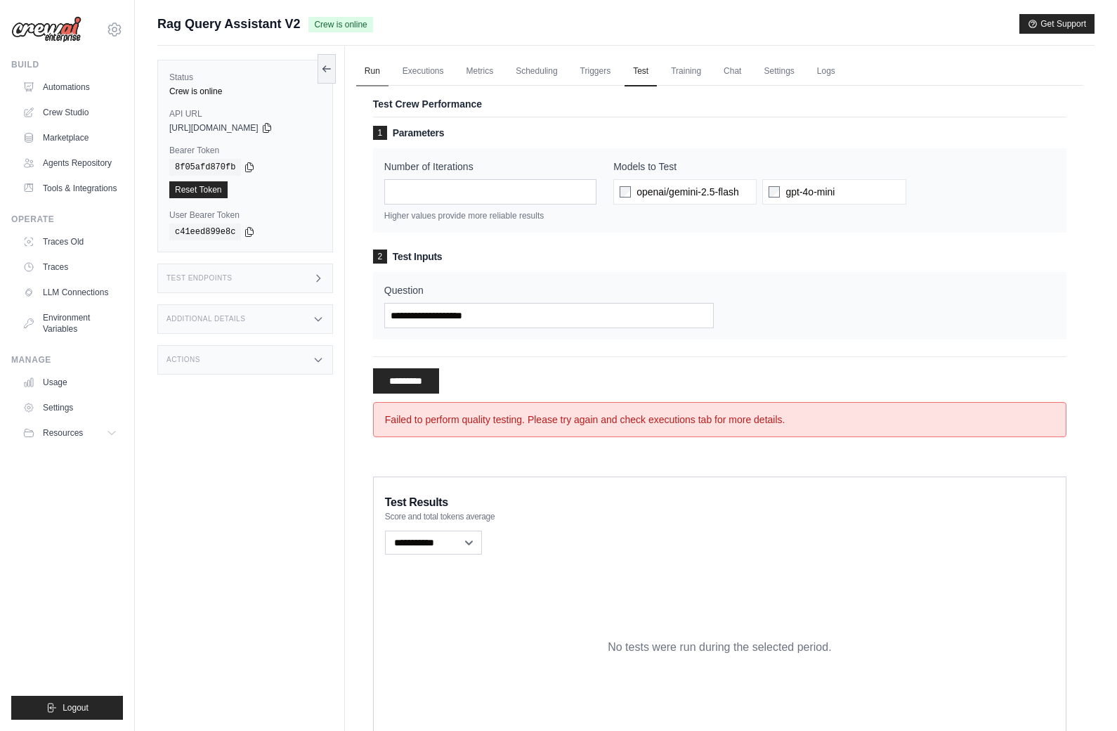
click at [363, 67] on link "Run" at bounding box center [372, 72] width 32 height 30
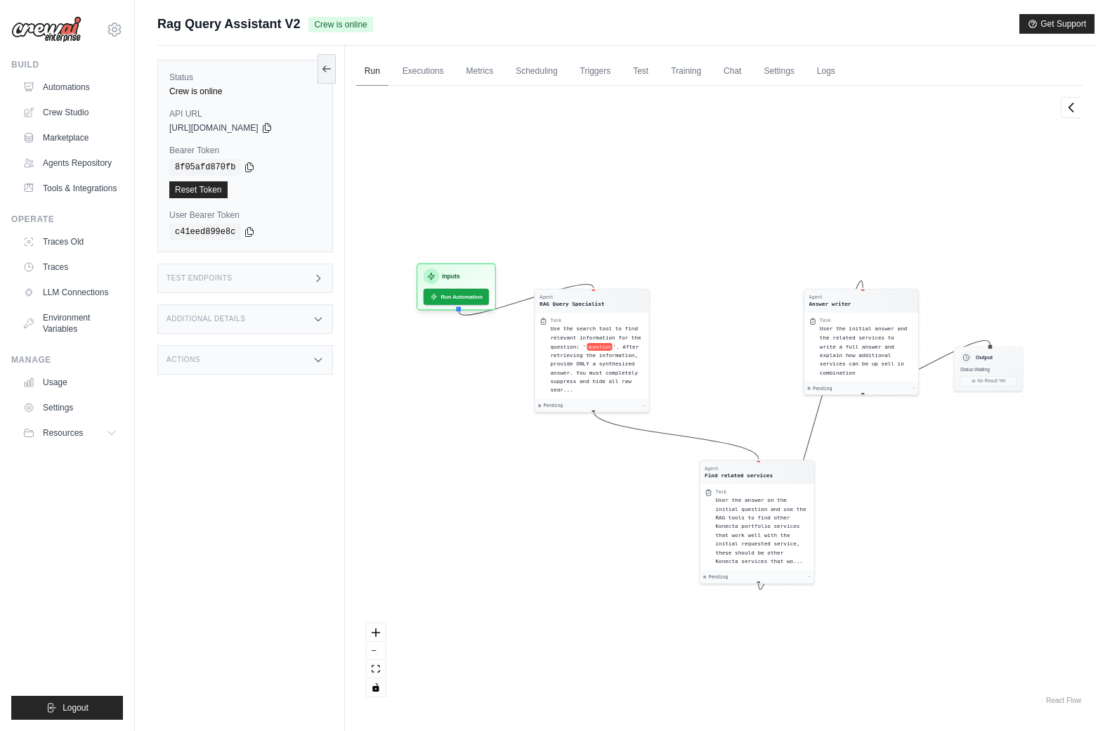
click at [373, 74] on link "Run" at bounding box center [372, 72] width 32 height 30
click at [409, 70] on link "Executions" at bounding box center [423, 72] width 58 height 30
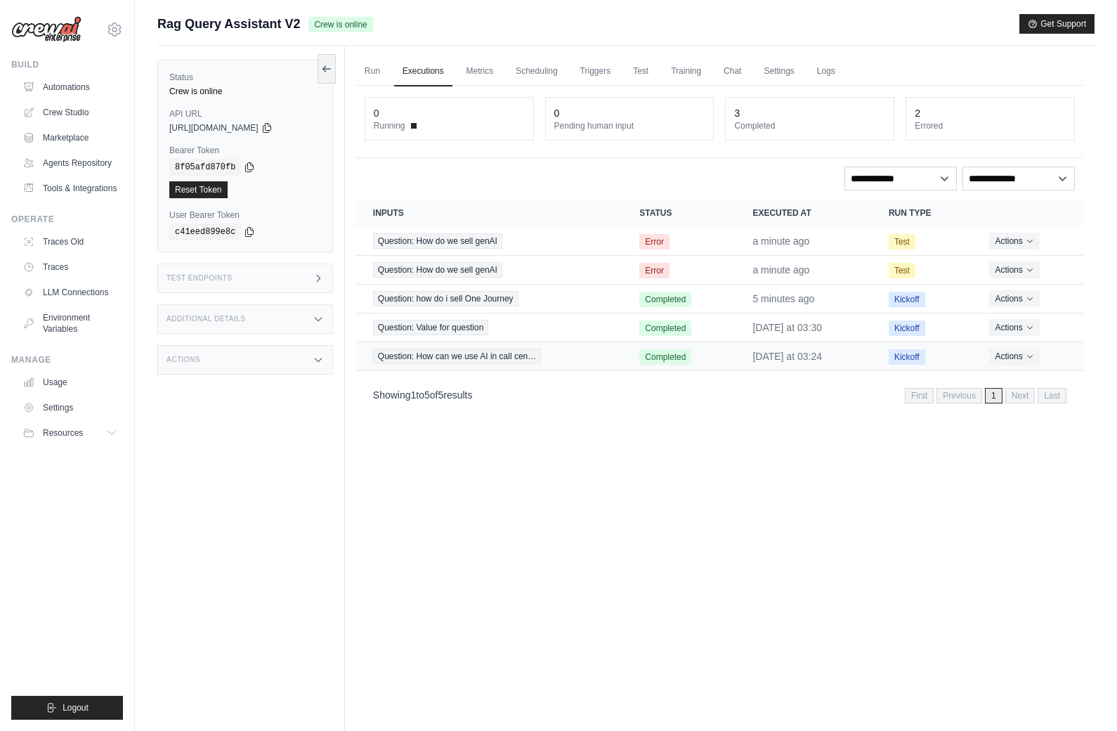
click at [708, 353] on td "Completed" at bounding box center [678, 356] width 113 height 29
click at [485, 359] on span "Question: How can we use AI in call cen…" at bounding box center [457, 355] width 168 height 15
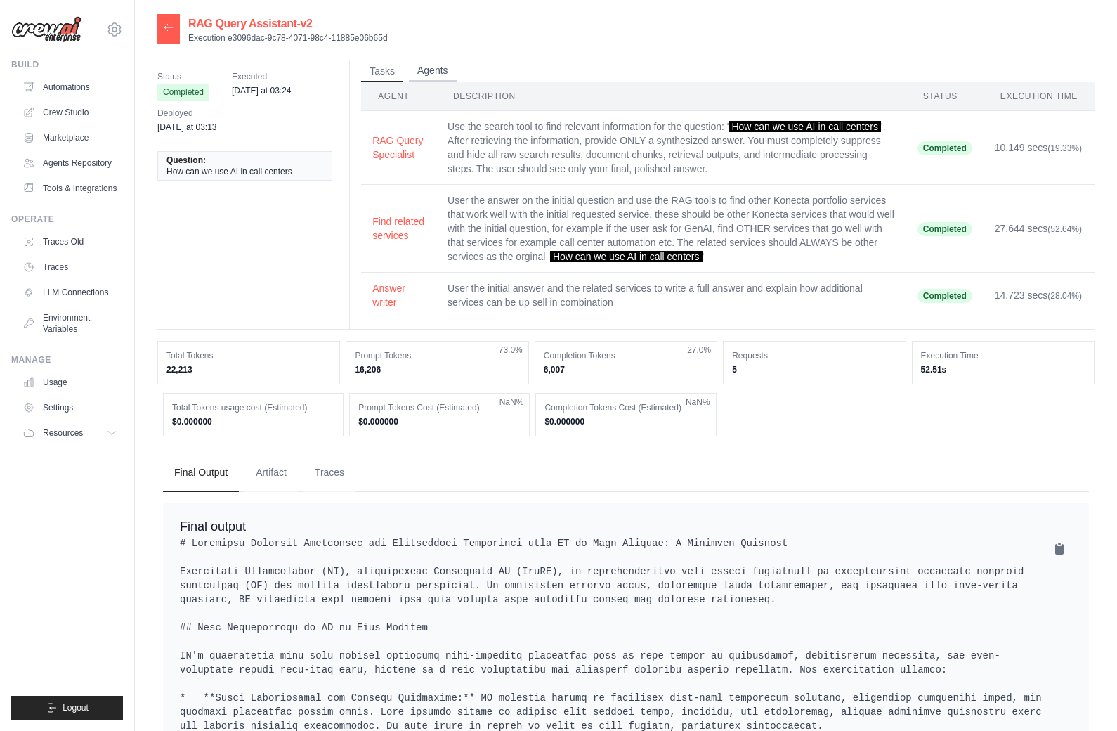
click at [431, 61] on button "Agents" at bounding box center [433, 70] width 48 height 21
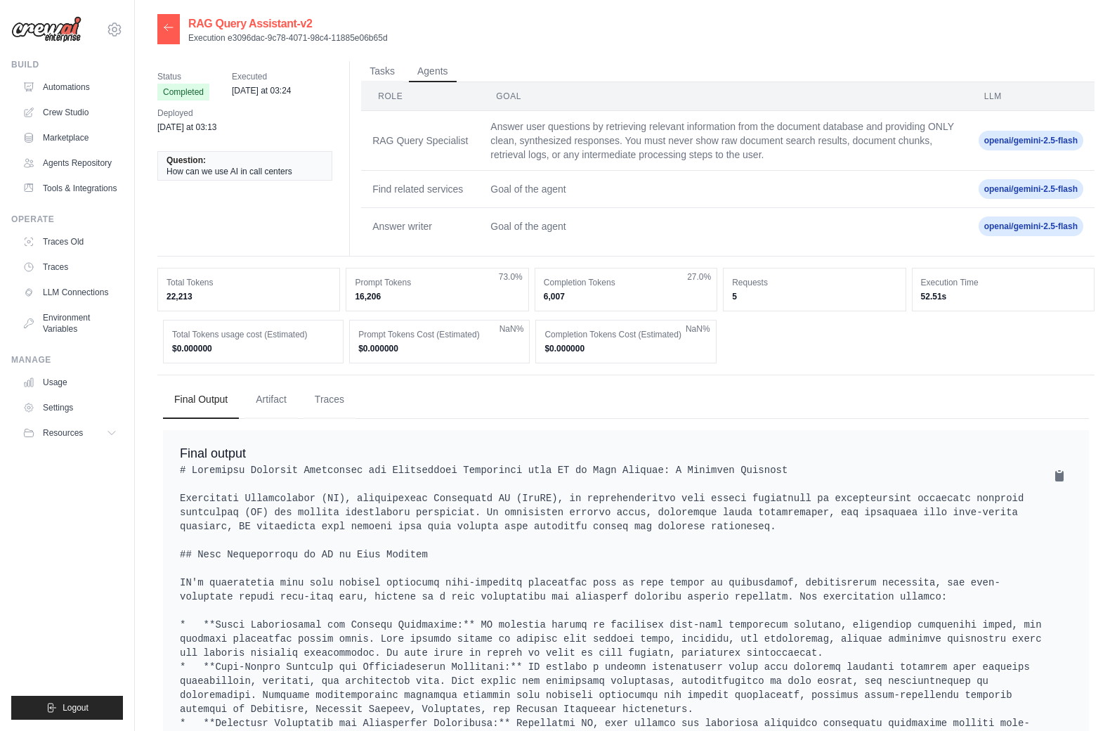
click at [167, 25] on icon at bounding box center [168, 27] width 11 height 11
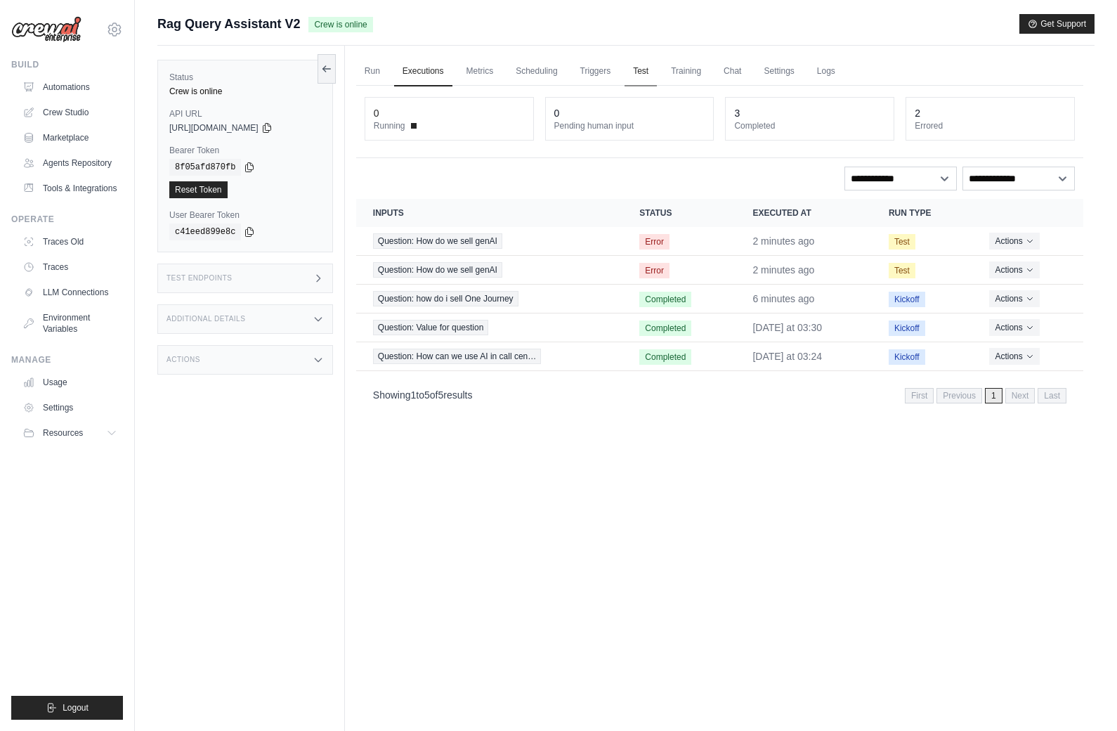
click at [637, 72] on link "Test" at bounding box center [640, 72] width 32 height 30
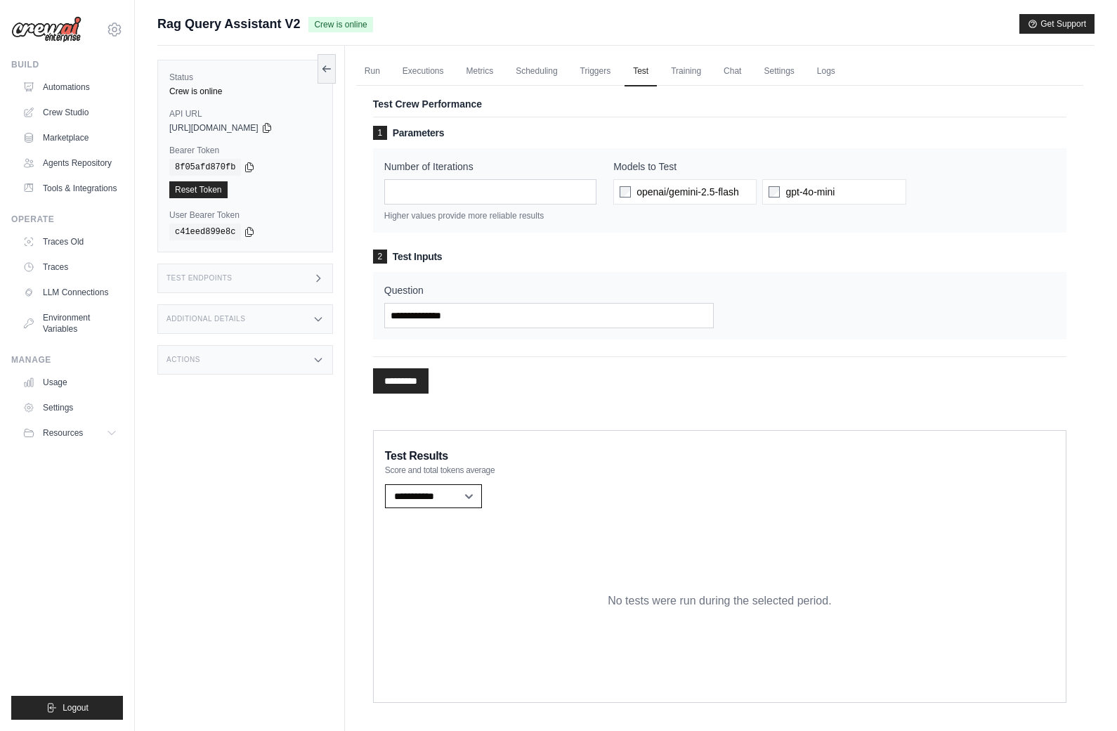
click at [454, 500] on select "**********" at bounding box center [433, 496] width 97 height 24
select select "**********"
click at [767, 74] on link "Settings" at bounding box center [778, 72] width 47 height 30
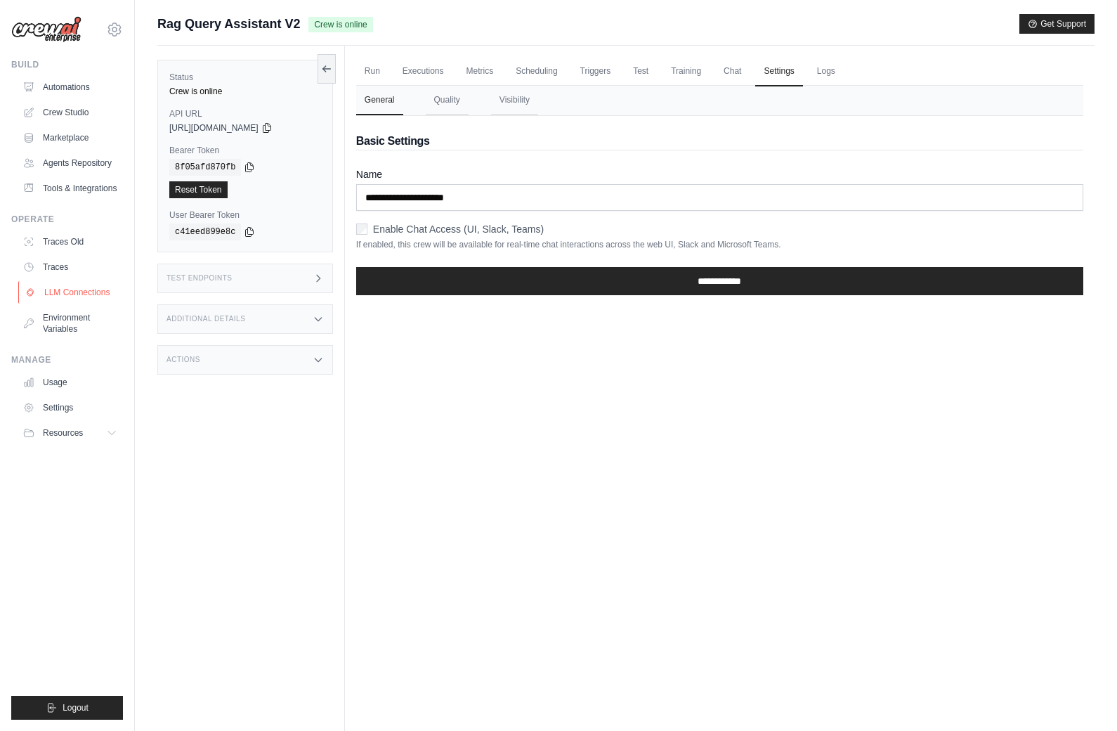
click at [81, 285] on link "LLM Connections" at bounding box center [71, 292] width 106 height 22
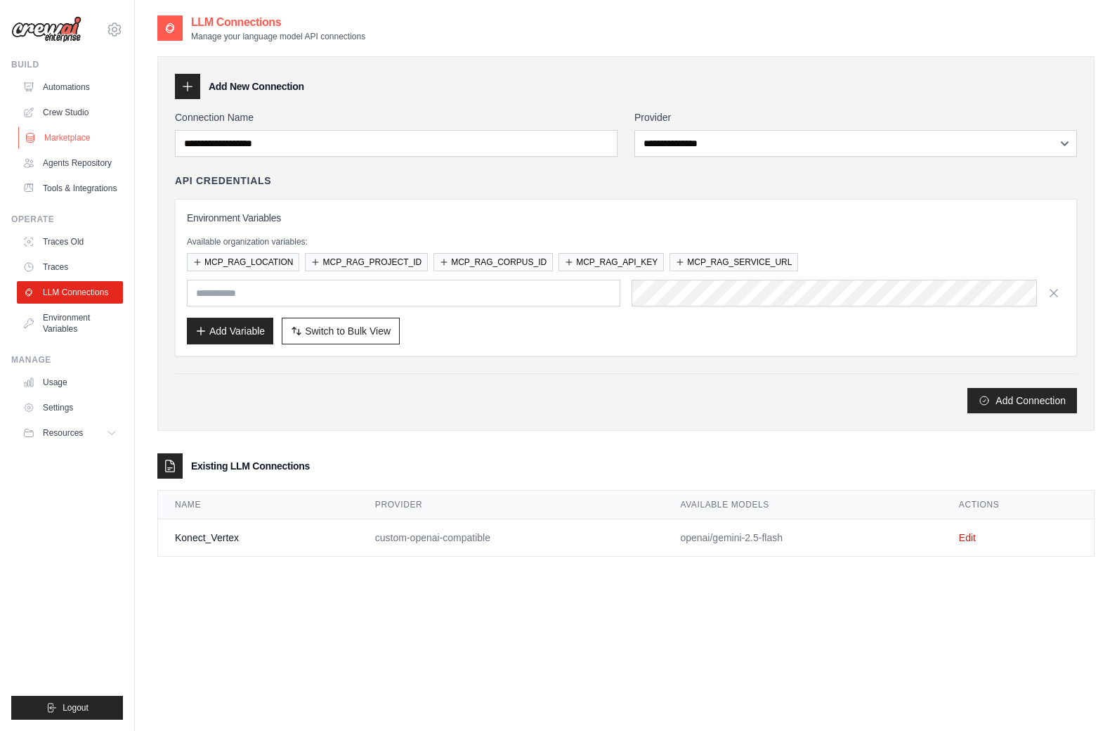
click at [72, 138] on link "Marketplace" at bounding box center [71, 137] width 106 height 22
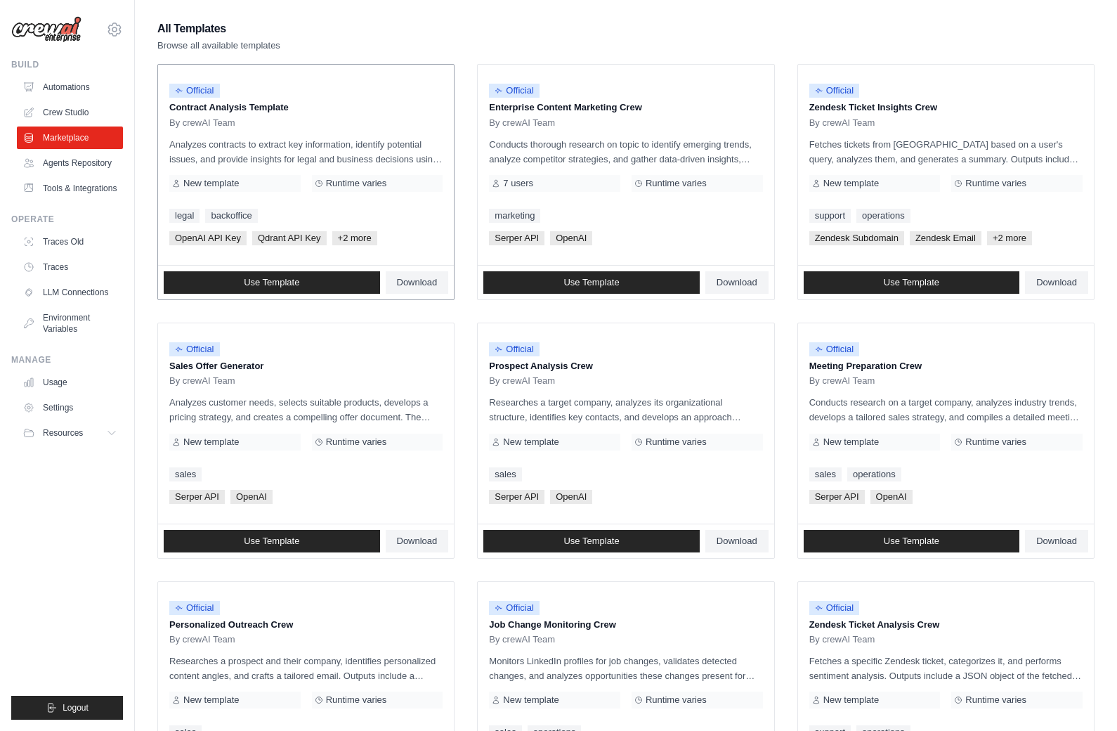
scroll to position [126, 0]
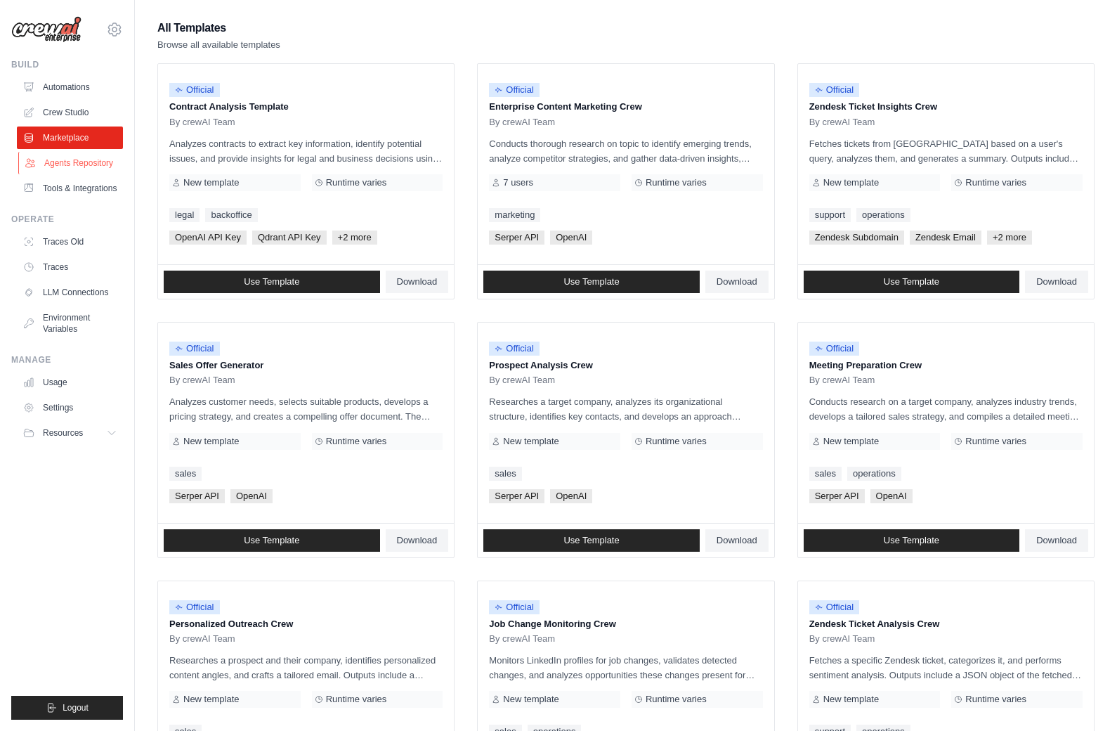
click at [74, 164] on link "Agents Repository" at bounding box center [71, 163] width 106 height 22
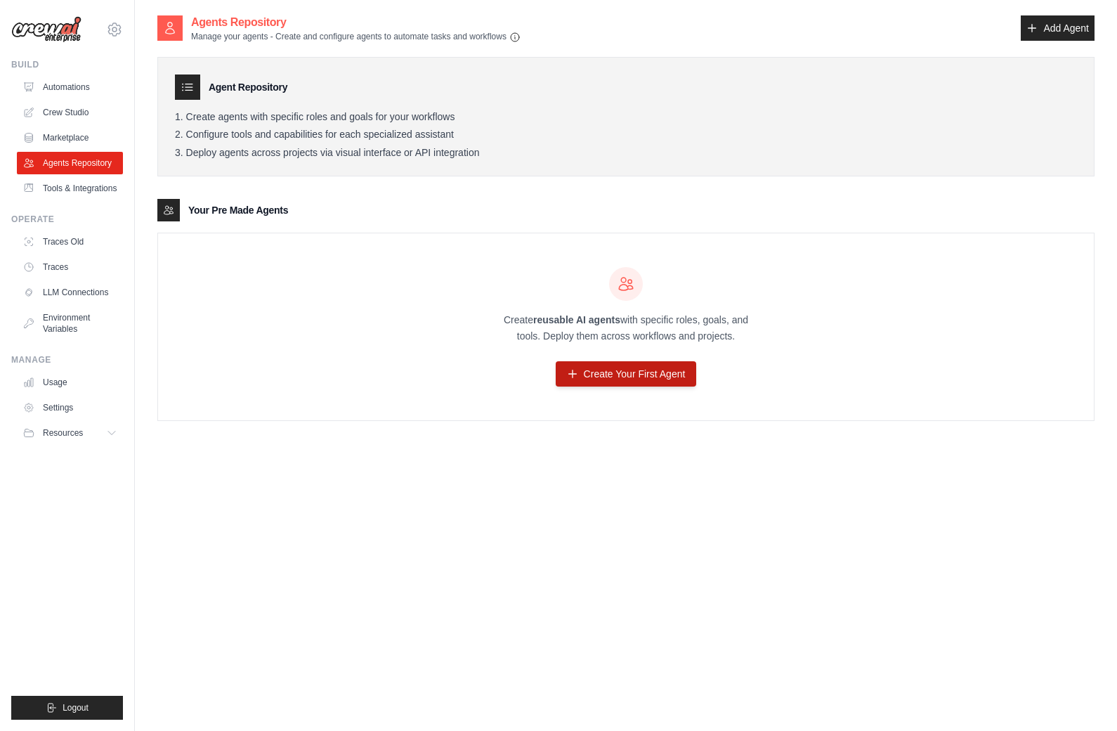
click at [633, 371] on link "Create Your First Agent" at bounding box center [626, 373] width 141 height 25
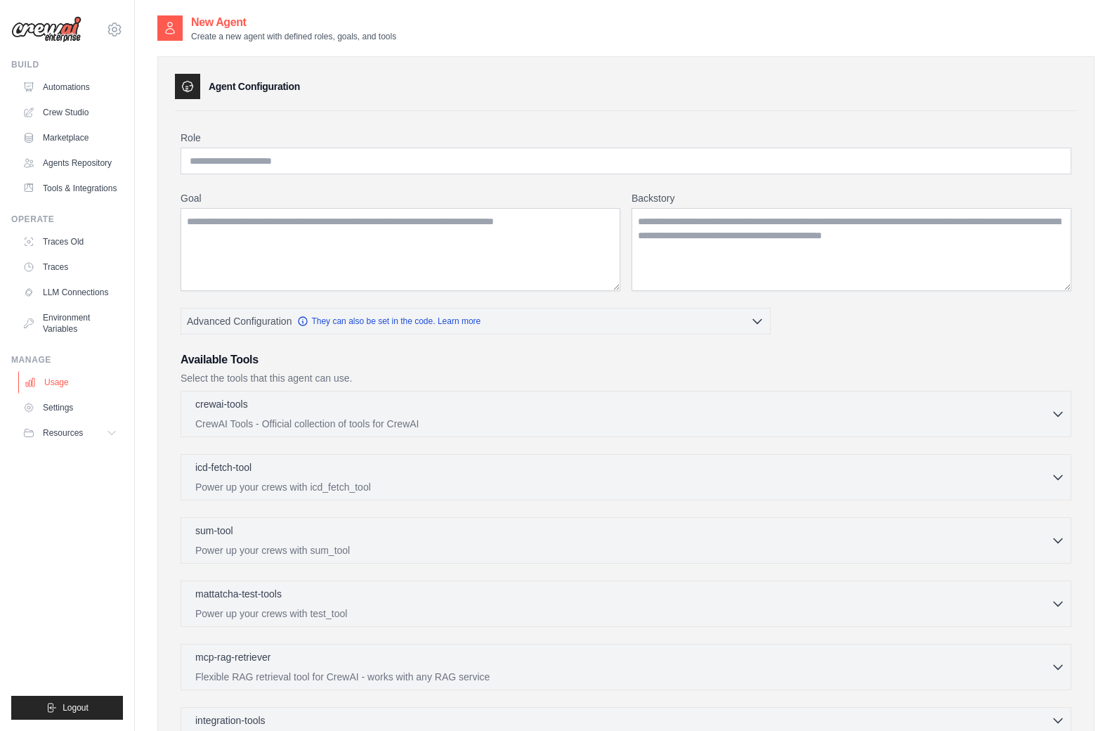
click at [34, 379] on icon at bounding box center [30, 382] width 8 height 8
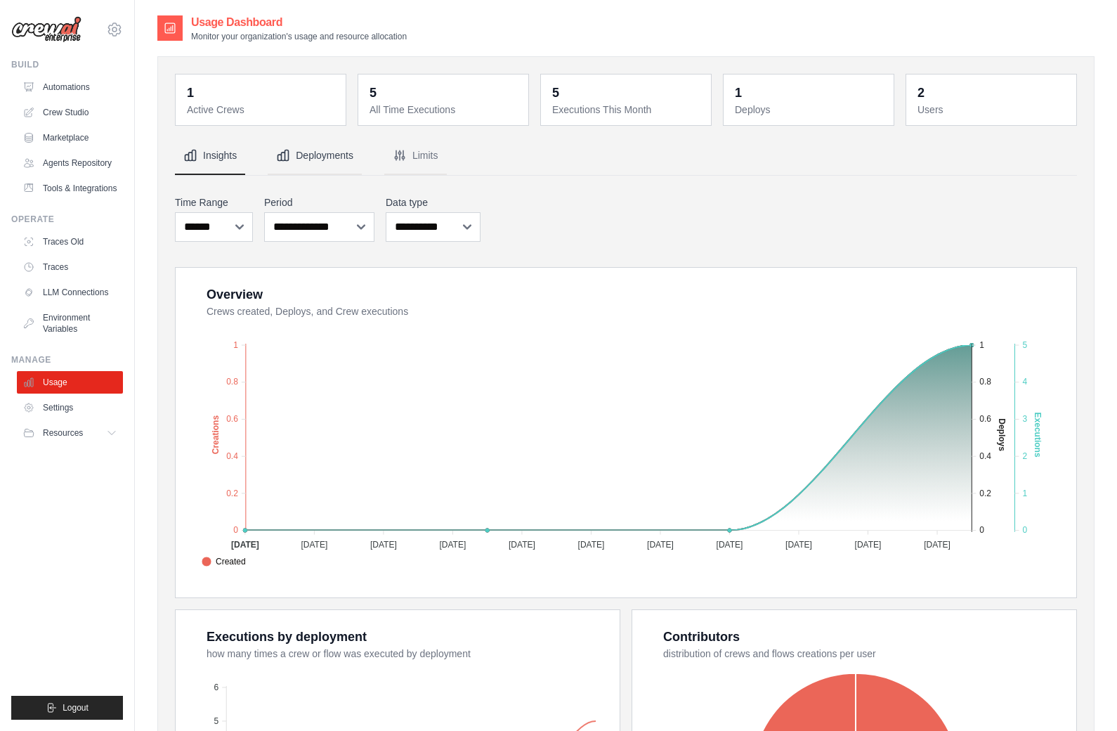
click at [315, 153] on button "Deployments" at bounding box center [315, 156] width 94 height 38
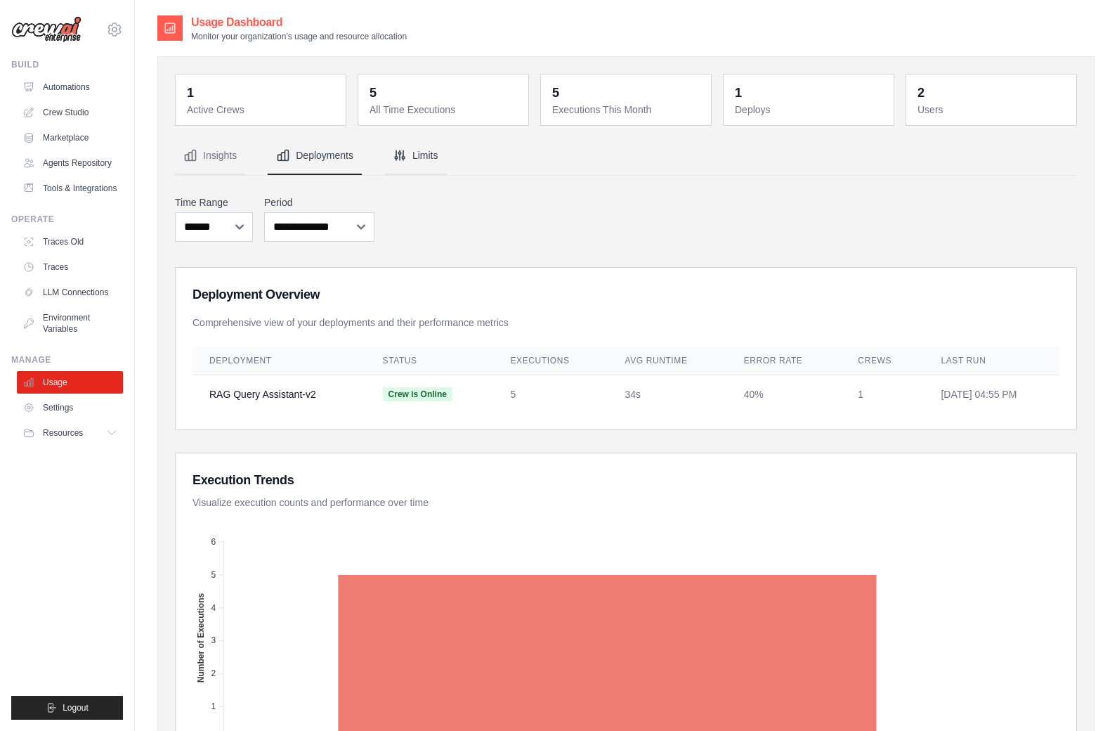
click at [424, 157] on button "Limits" at bounding box center [415, 156] width 63 height 38
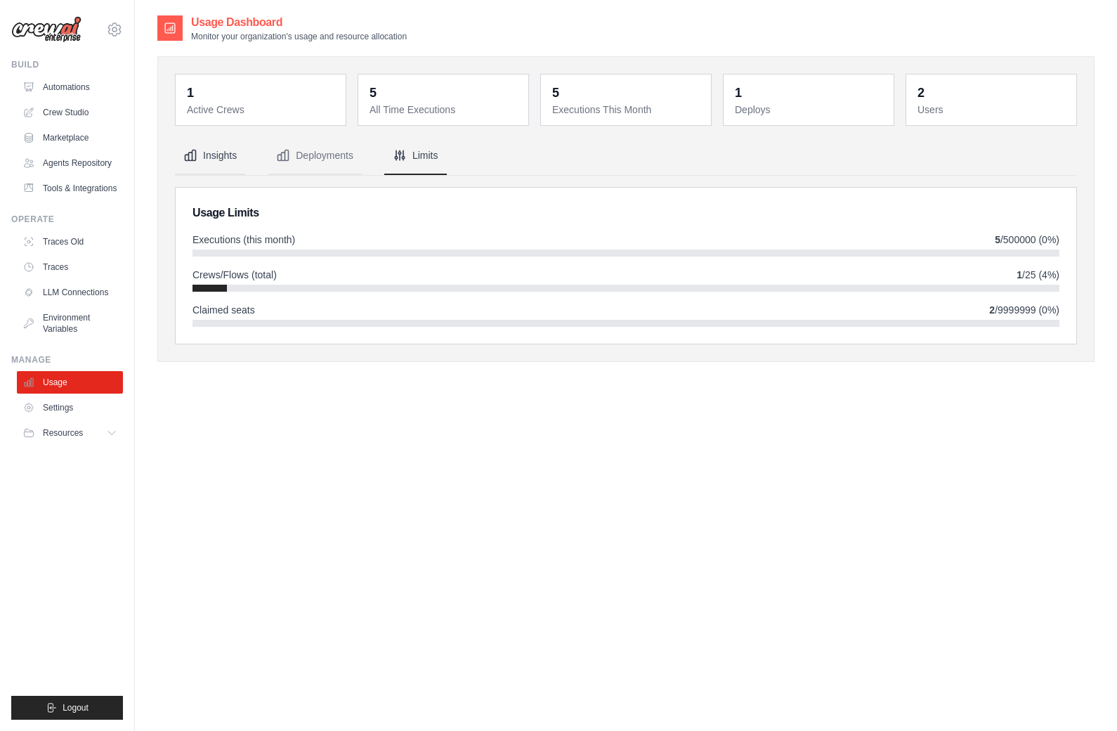
click at [209, 163] on button "Insights" at bounding box center [210, 156] width 70 height 38
